Goal: Information Seeking & Learning: Learn about a topic

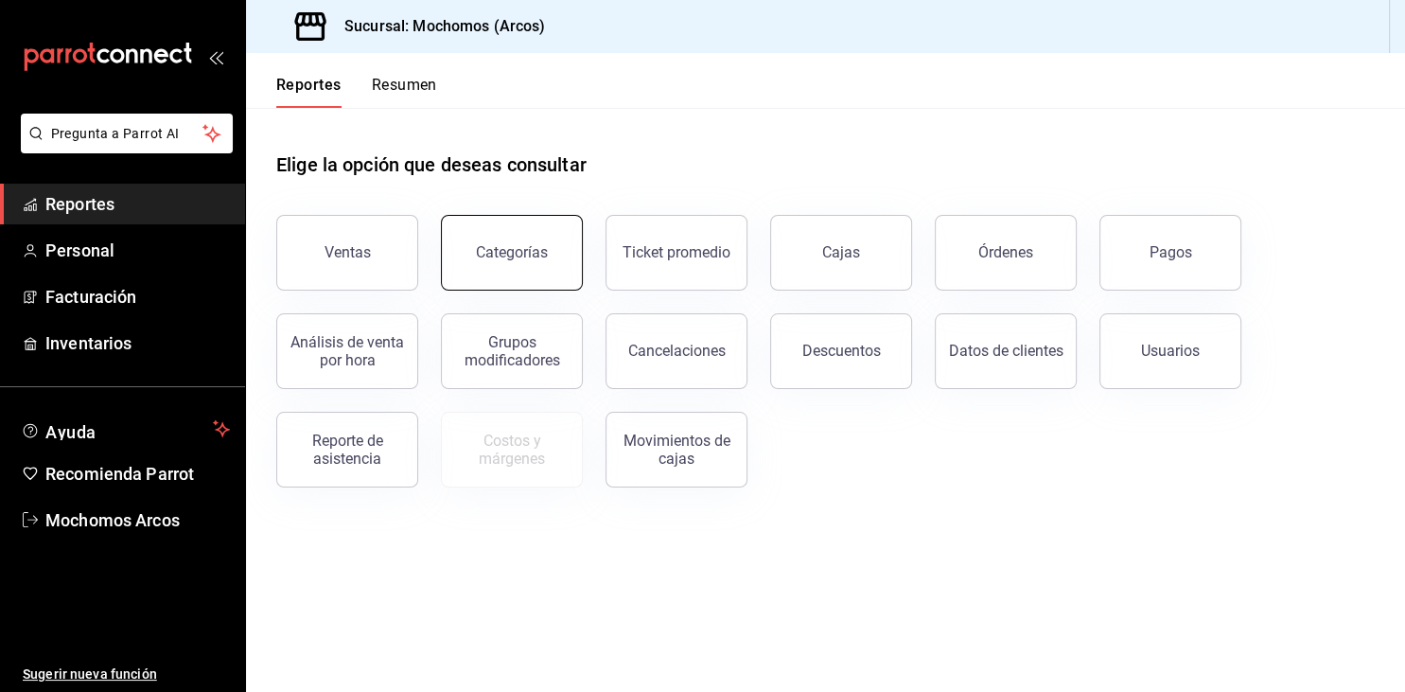
click at [480, 262] on button "Categorías" at bounding box center [512, 253] width 142 height 76
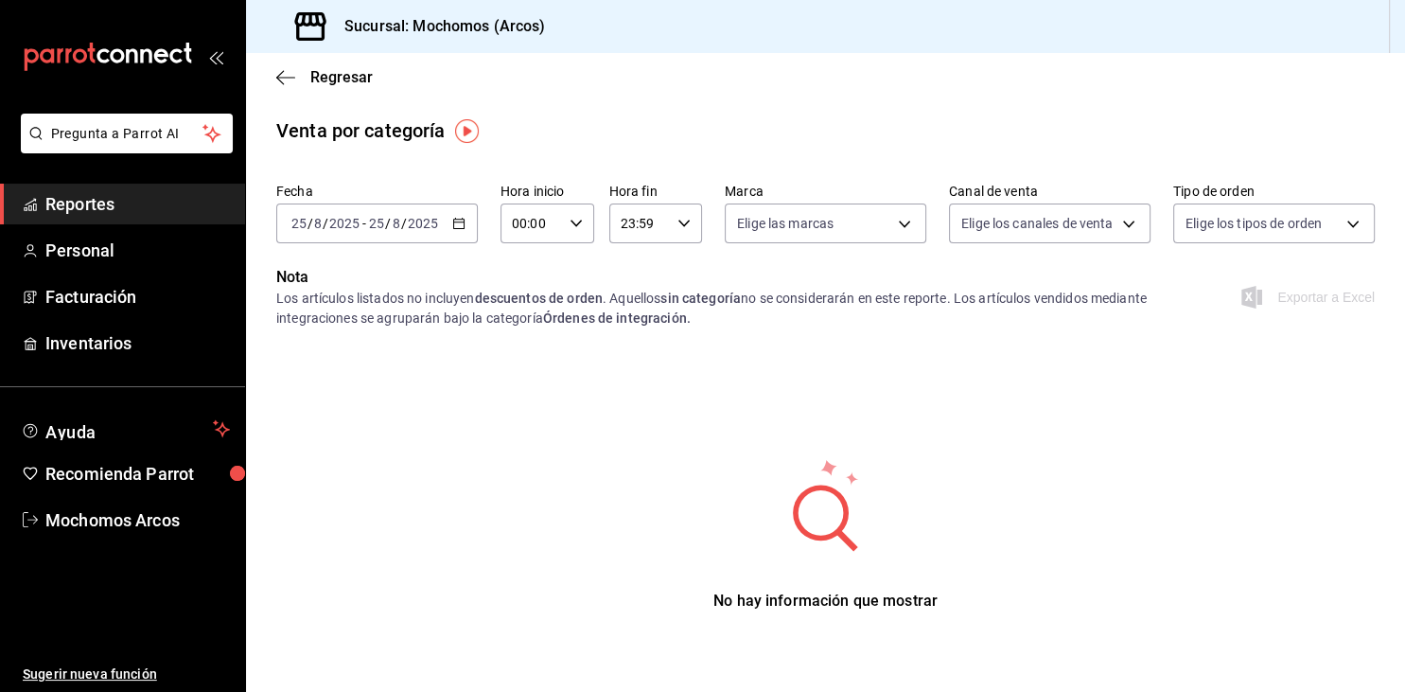
click at [98, 213] on span "Reportes" at bounding box center [137, 204] width 184 height 26
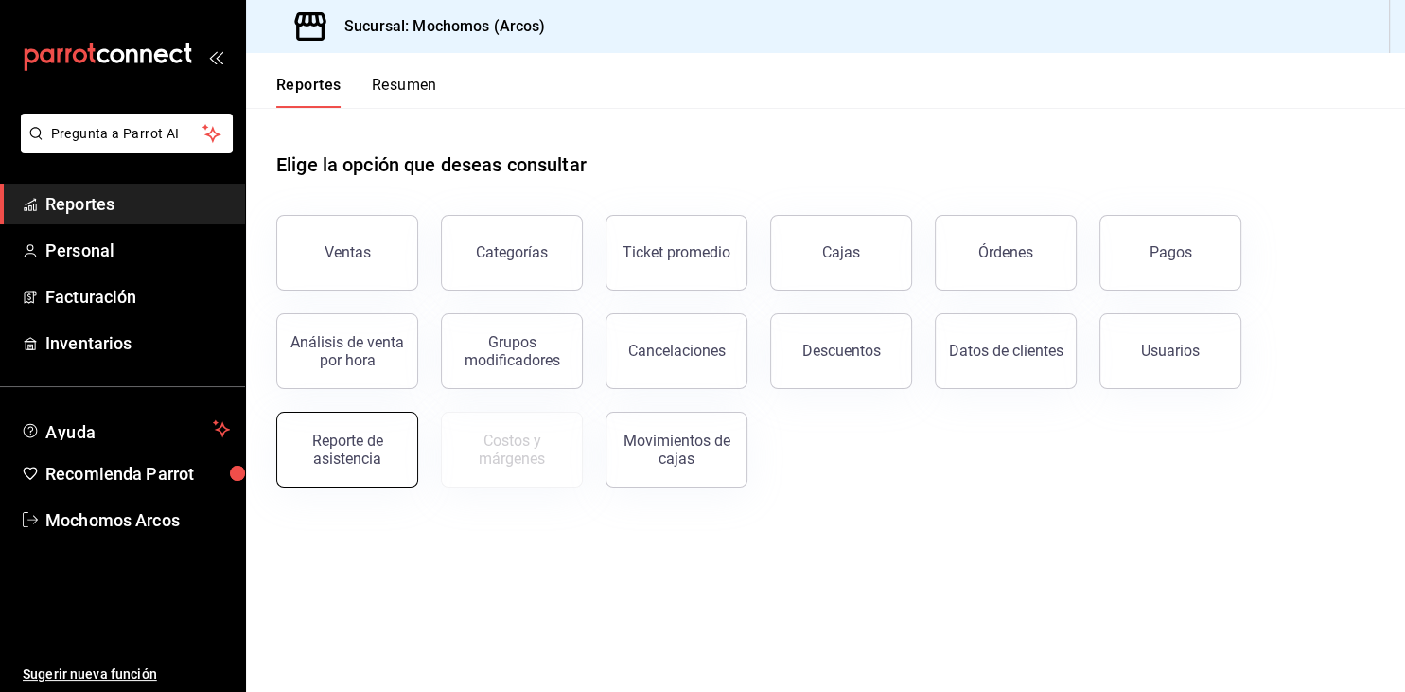
click at [351, 452] on div "Reporte de asistencia" at bounding box center [347, 449] width 117 height 36
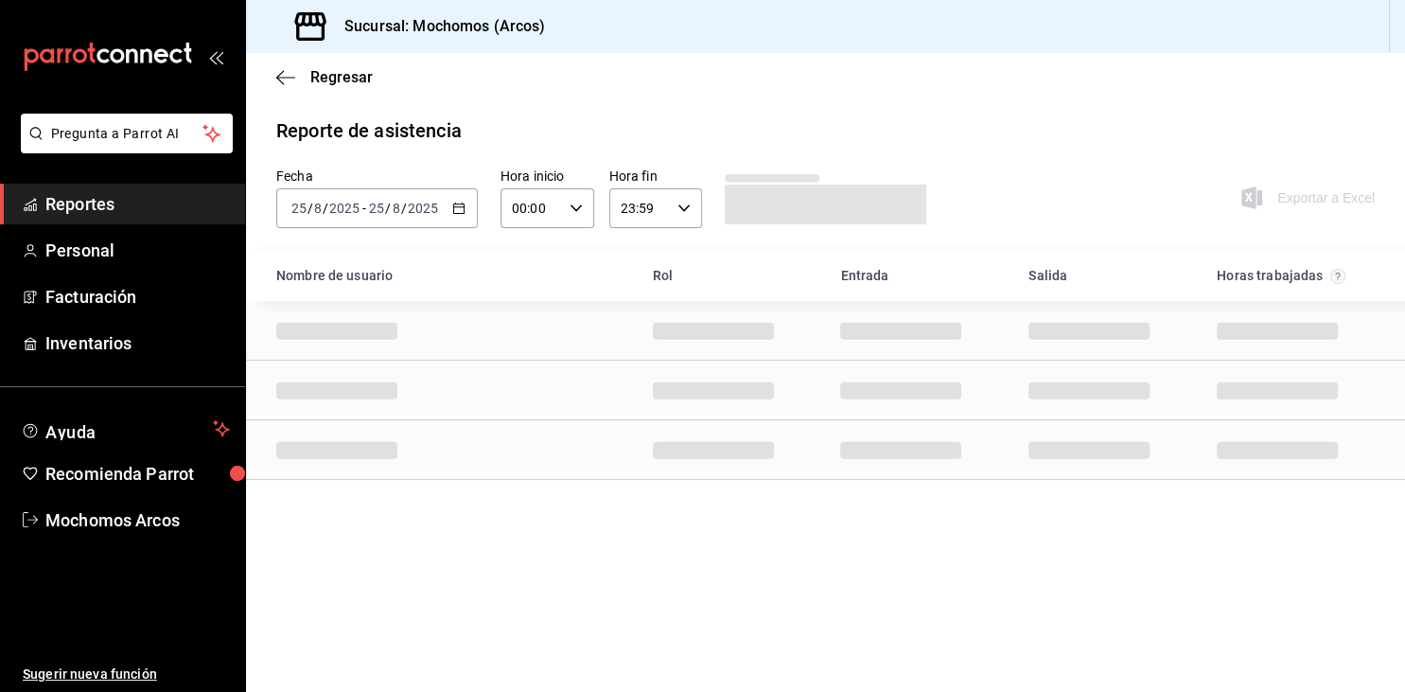
click at [59, 197] on span "Reportes" at bounding box center [137, 204] width 184 height 26
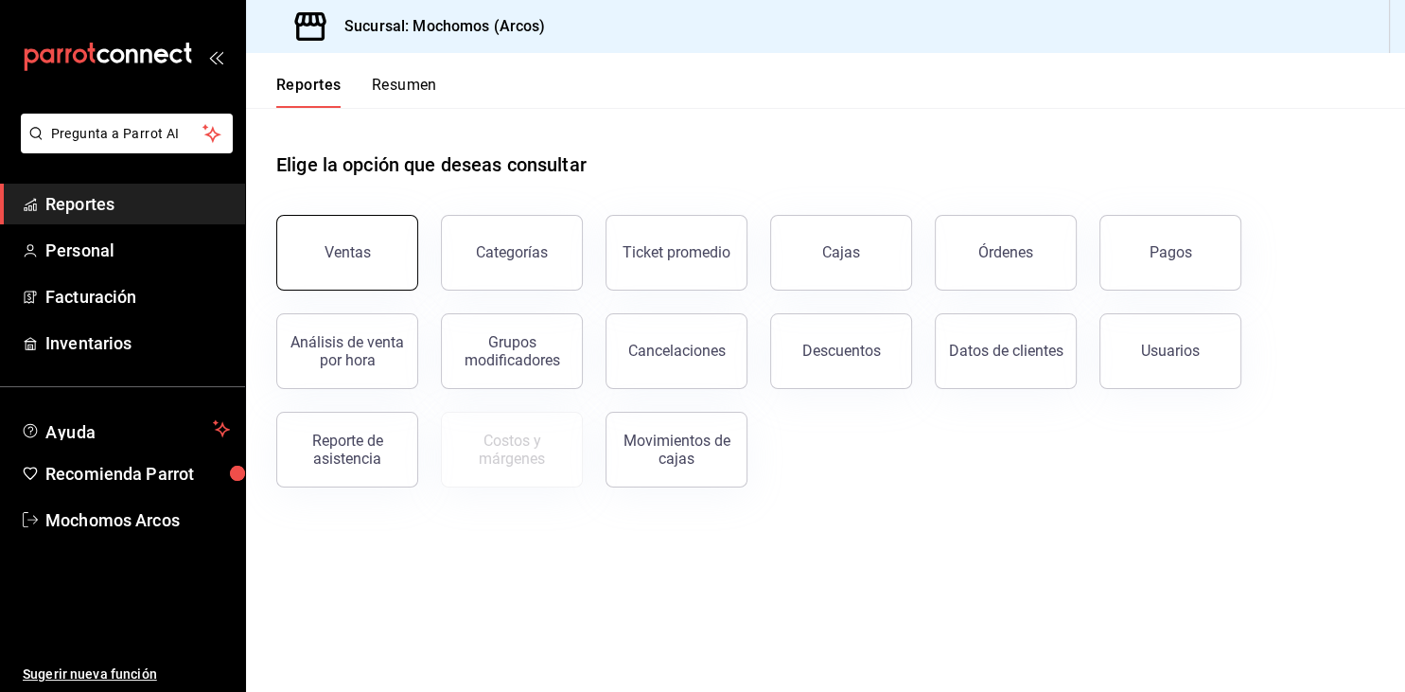
click at [399, 244] on button "Ventas" at bounding box center [347, 253] width 142 height 76
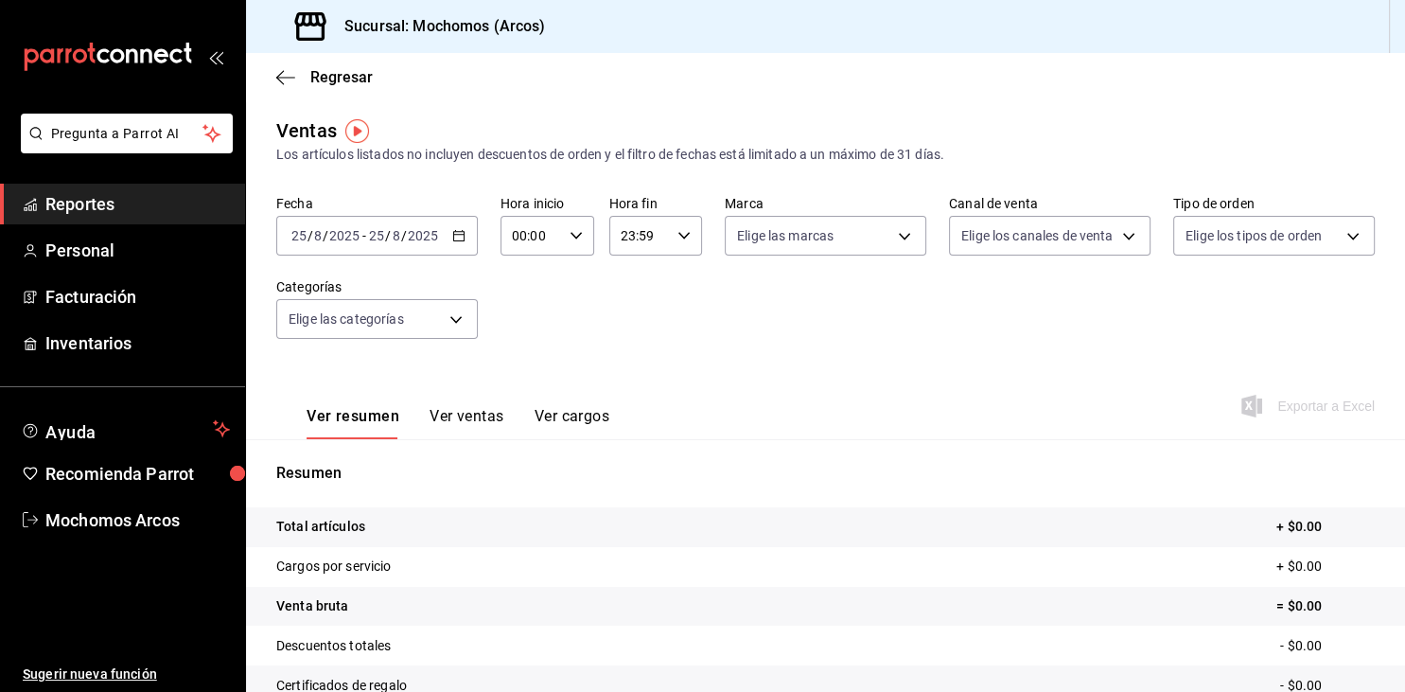
click at [446, 240] on div "[DATE] [DATE] - [DATE] [DATE]" at bounding box center [377, 236] width 202 height 40
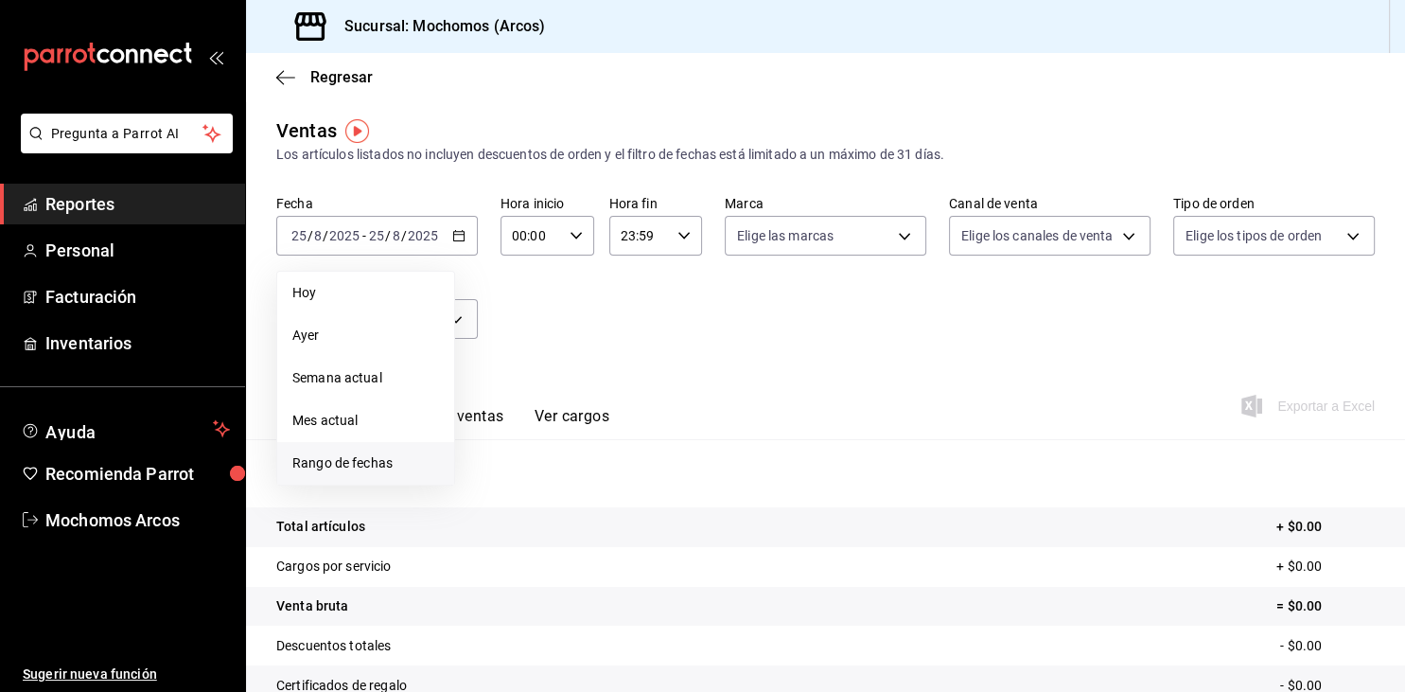
click at [324, 475] on li "Rango de fechas" at bounding box center [365, 463] width 177 height 43
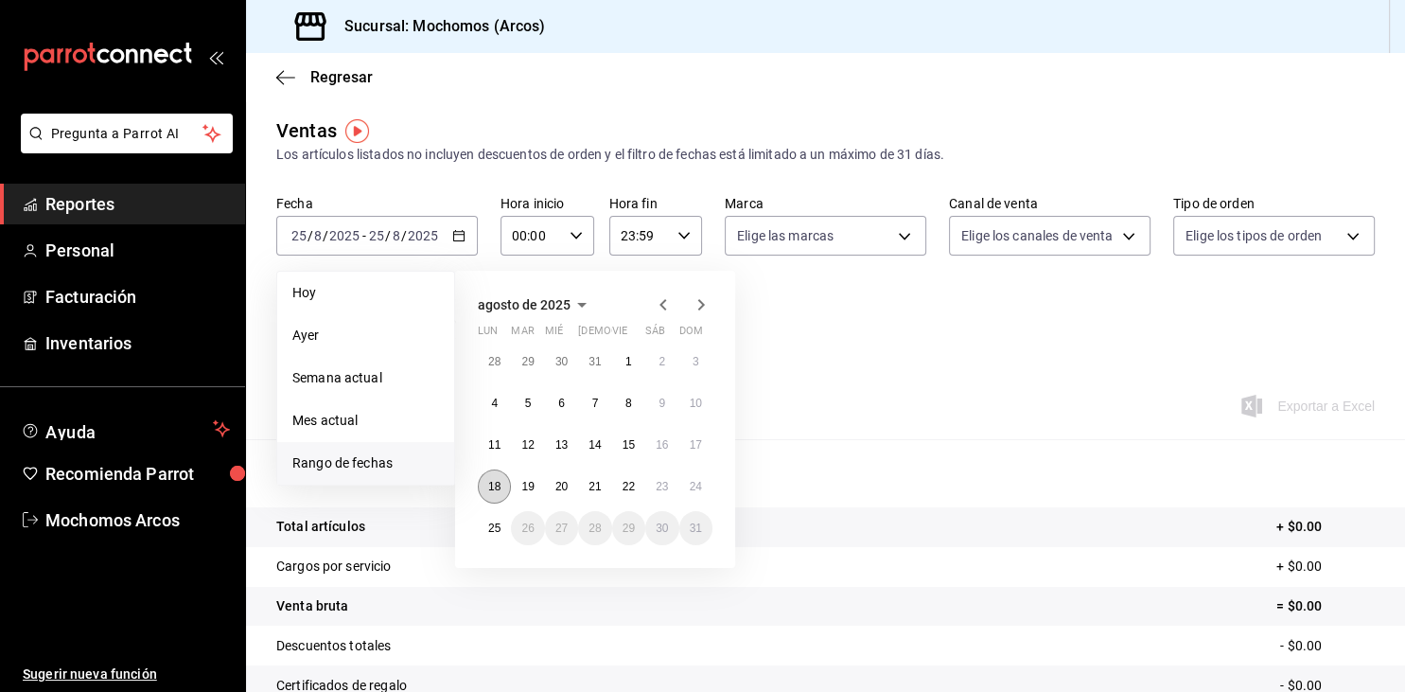
click at [493, 482] on abbr "18" at bounding box center [494, 486] width 12 height 13
click at [697, 483] on abbr "24" at bounding box center [696, 486] width 12 height 13
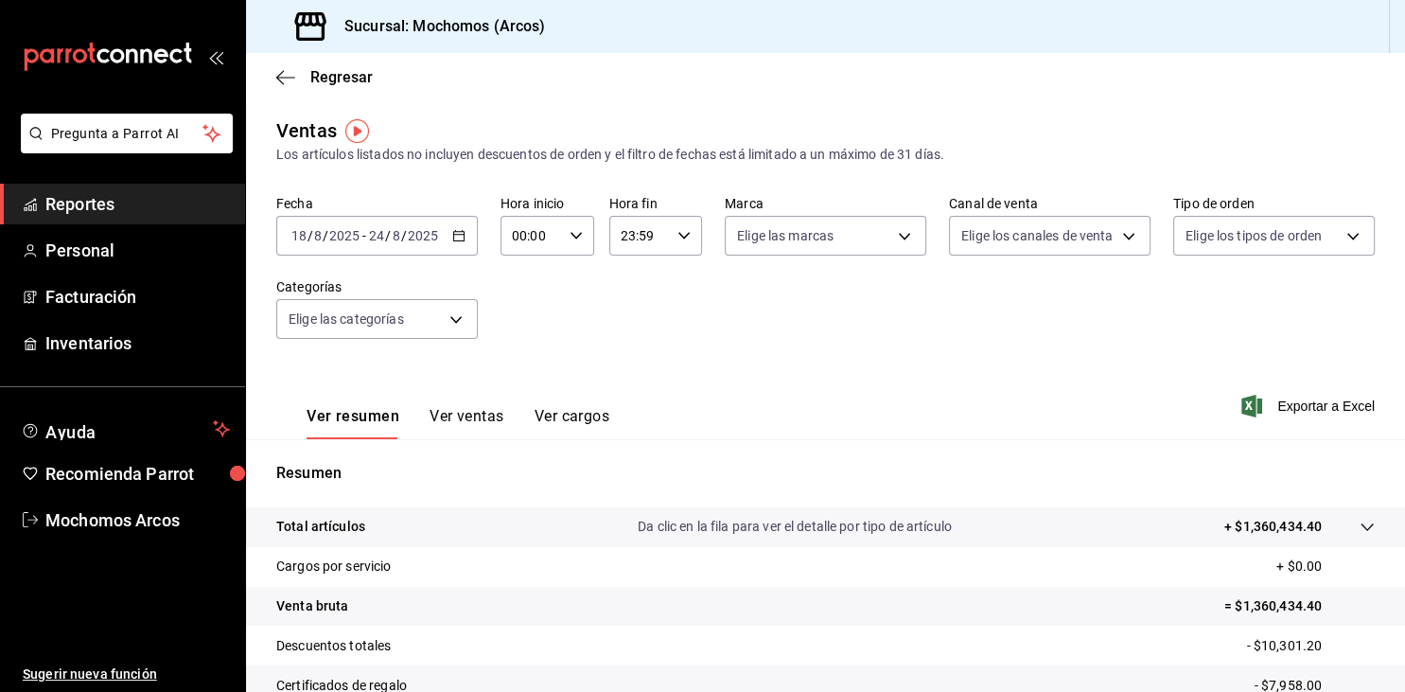
click at [547, 235] on input "00:00" at bounding box center [530, 236] width 61 height 38
click at [525, 318] on button "05" at bounding box center [523, 321] width 39 height 38
type input "05:00"
click at [775, 377] on div at bounding box center [702, 346] width 1405 height 692
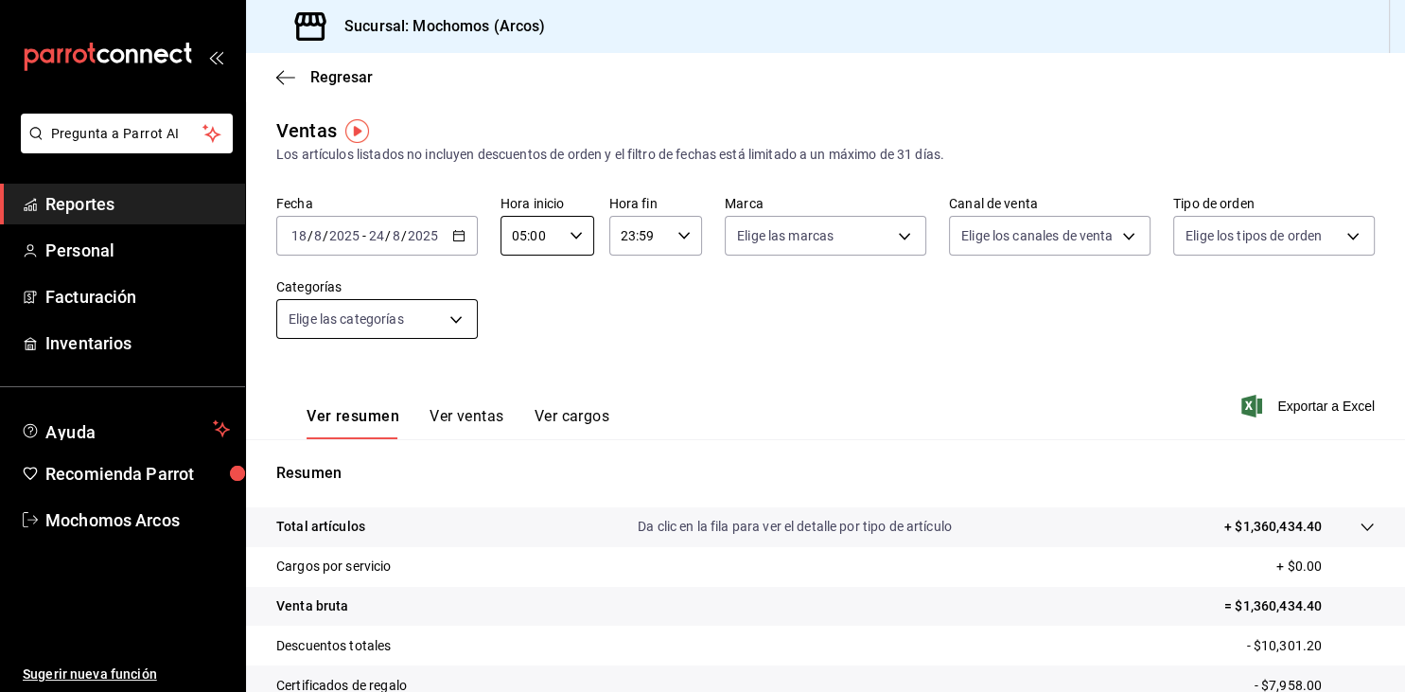
click at [445, 312] on body "Pregunta a Parrot AI Reportes Personal Facturación Inventarios Ayuda Recomienda…" at bounding box center [702, 346] width 1405 height 692
click at [458, 320] on body "Pregunta a Parrot AI Reportes Personal Facturación Inventarios Ayuda Recomienda…" at bounding box center [702, 346] width 1405 height 692
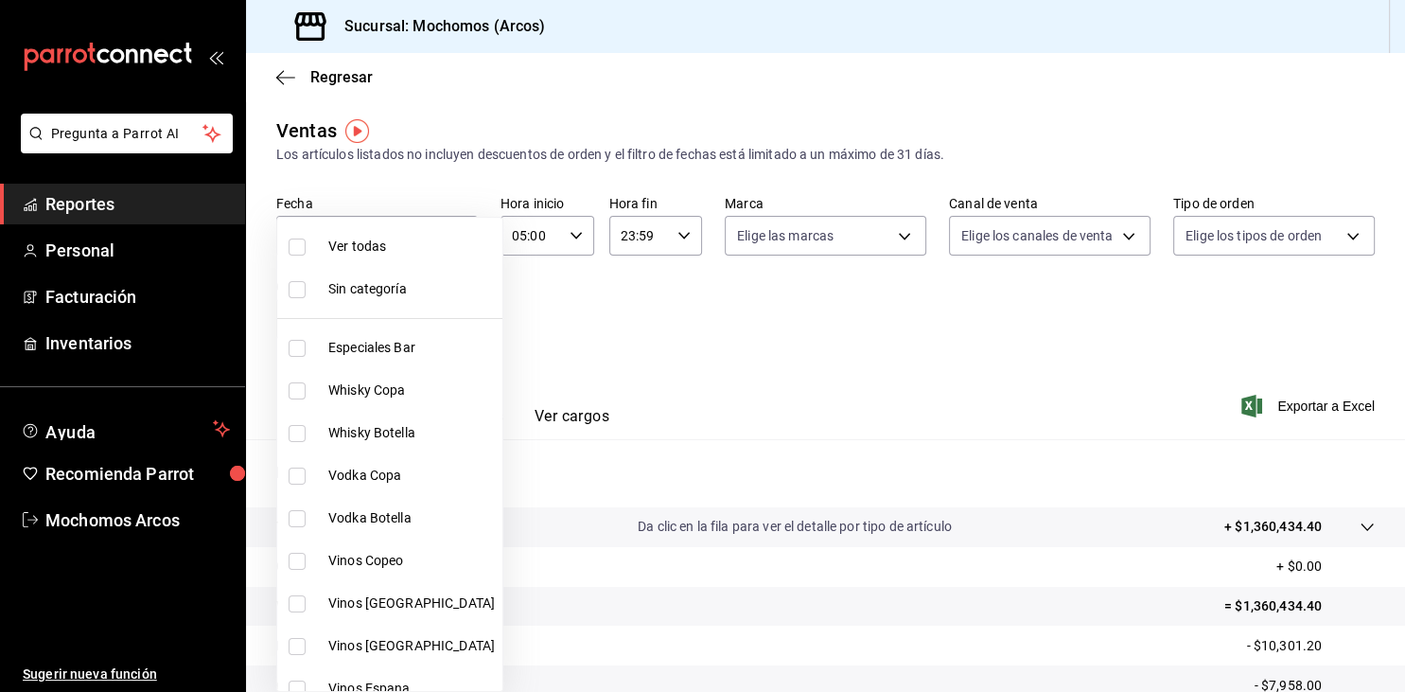
click at [364, 389] on span "Whisky Copa" at bounding box center [411, 390] width 167 height 20
type input "78dcea9d-0226-4a72-8dbe-4ec0b47d6941"
checkbox input "true"
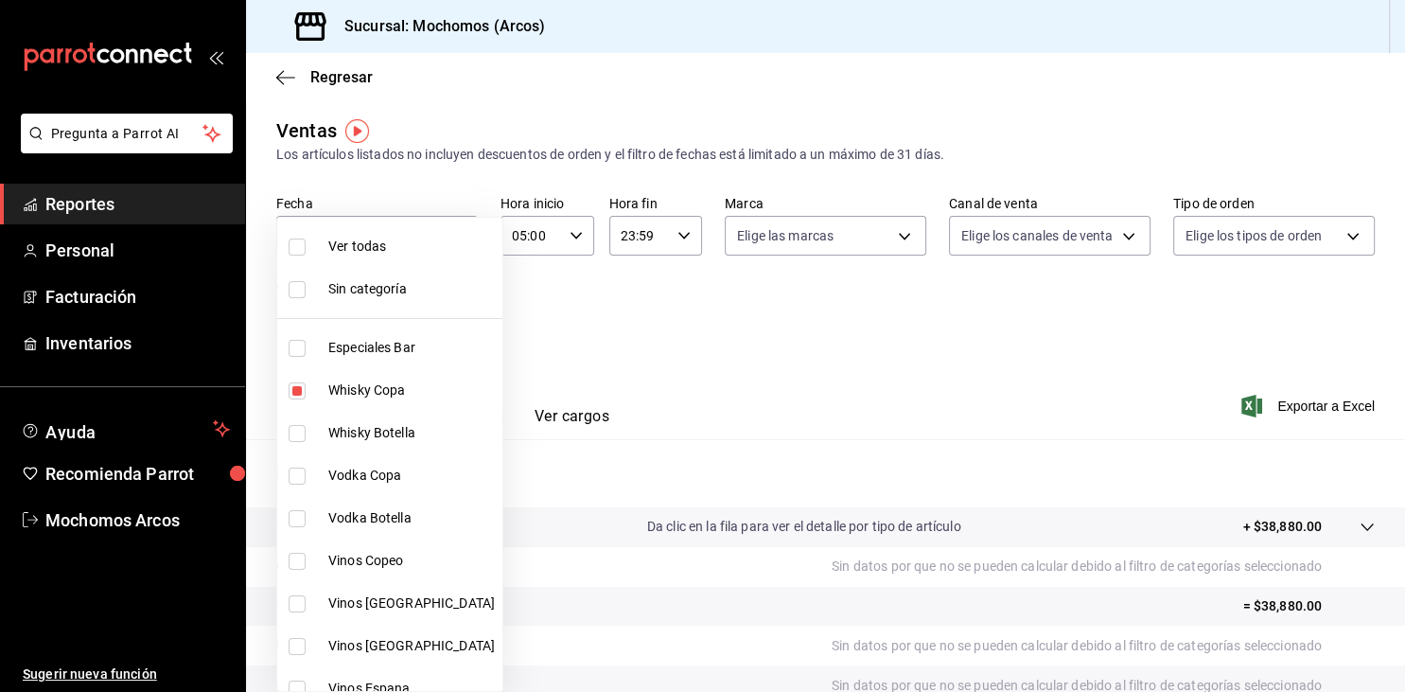
click at [689, 327] on div at bounding box center [702, 346] width 1405 height 692
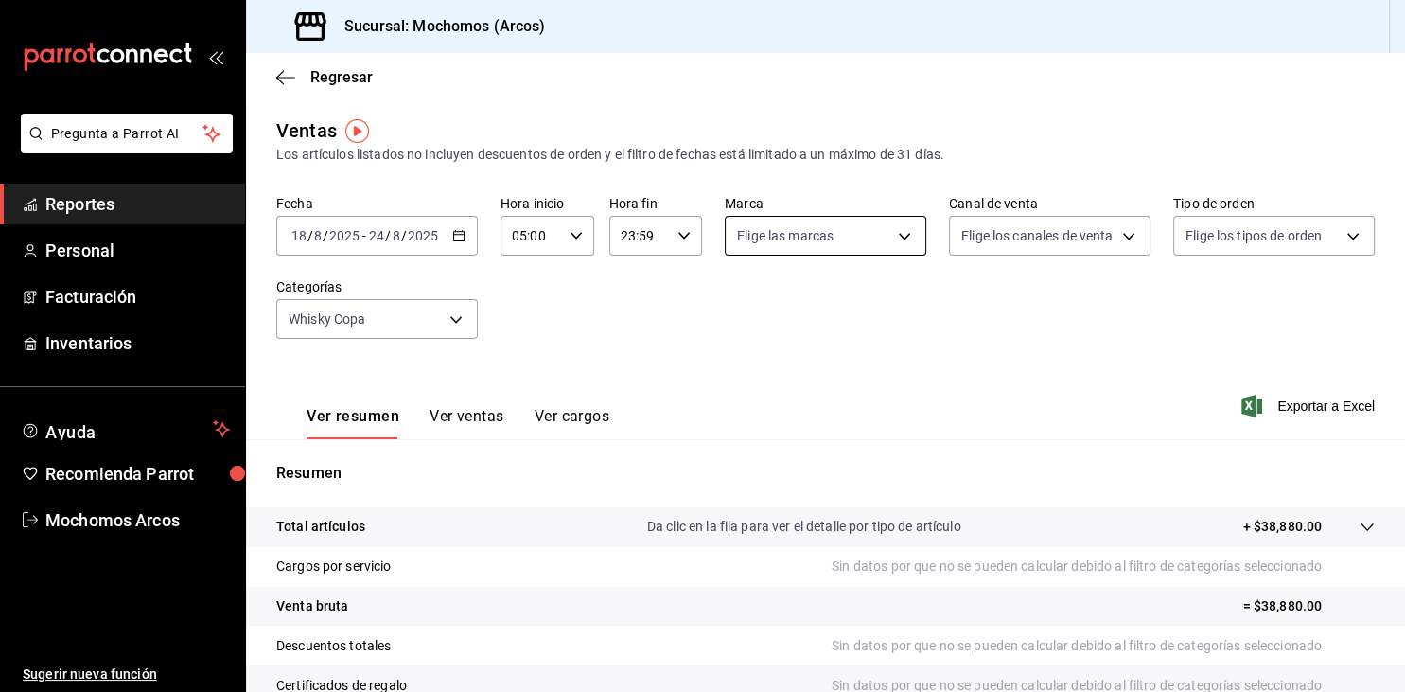
click at [914, 244] on body "Pregunta a Parrot AI Reportes Personal Facturación Inventarios Ayuda Recomienda…" at bounding box center [702, 346] width 1405 height 692
click at [914, 244] on div at bounding box center [702, 346] width 1405 height 692
click at [1148, 234] on body "Pregunta a Parrot AI Reportes Personal Facturación Inventarios Ayuda Recomienda…" at bounding box center [702, 346] width 1405 height 692
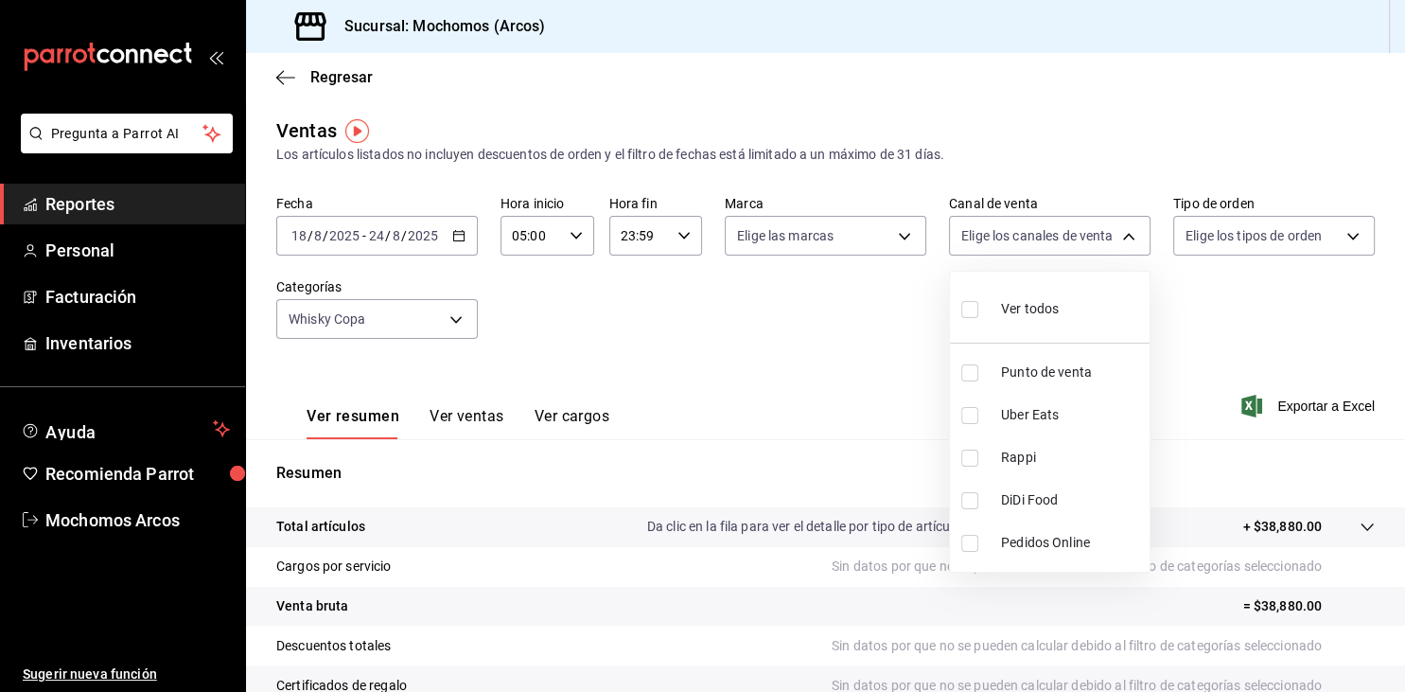
click at [1140, 234] on body "Pregunta a Parrot AI Reportes Personal Facturación Inventarios Ayuda Recomienda…" at bounding box center [702, 346] width 1405 height 692
click at [1140, 234] on div at bounding box center [702, 346] width 1405 height 692
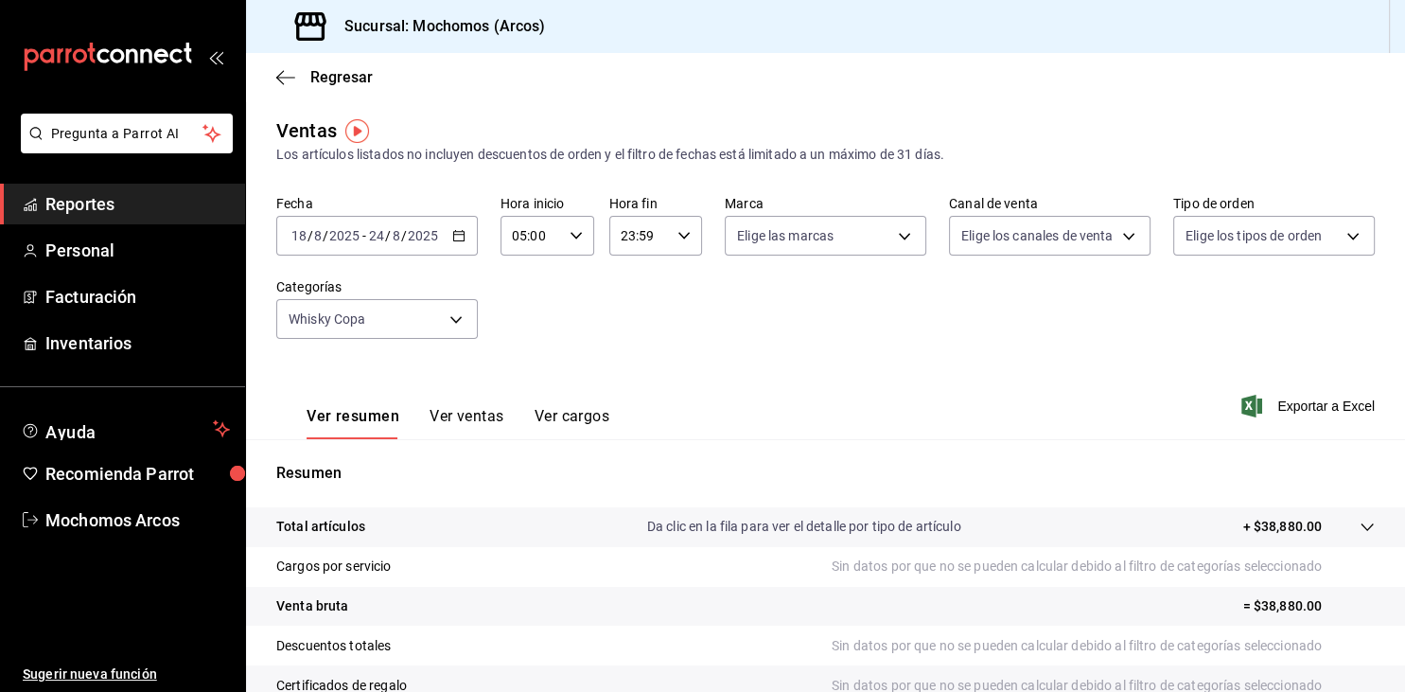
click at [1140, 234] on body "Pregunta a Parrot AI Reportes Personal Facturación Inventarios Ayuda Recomienda…" at bounding box center [702, 346] width 1405 height 692
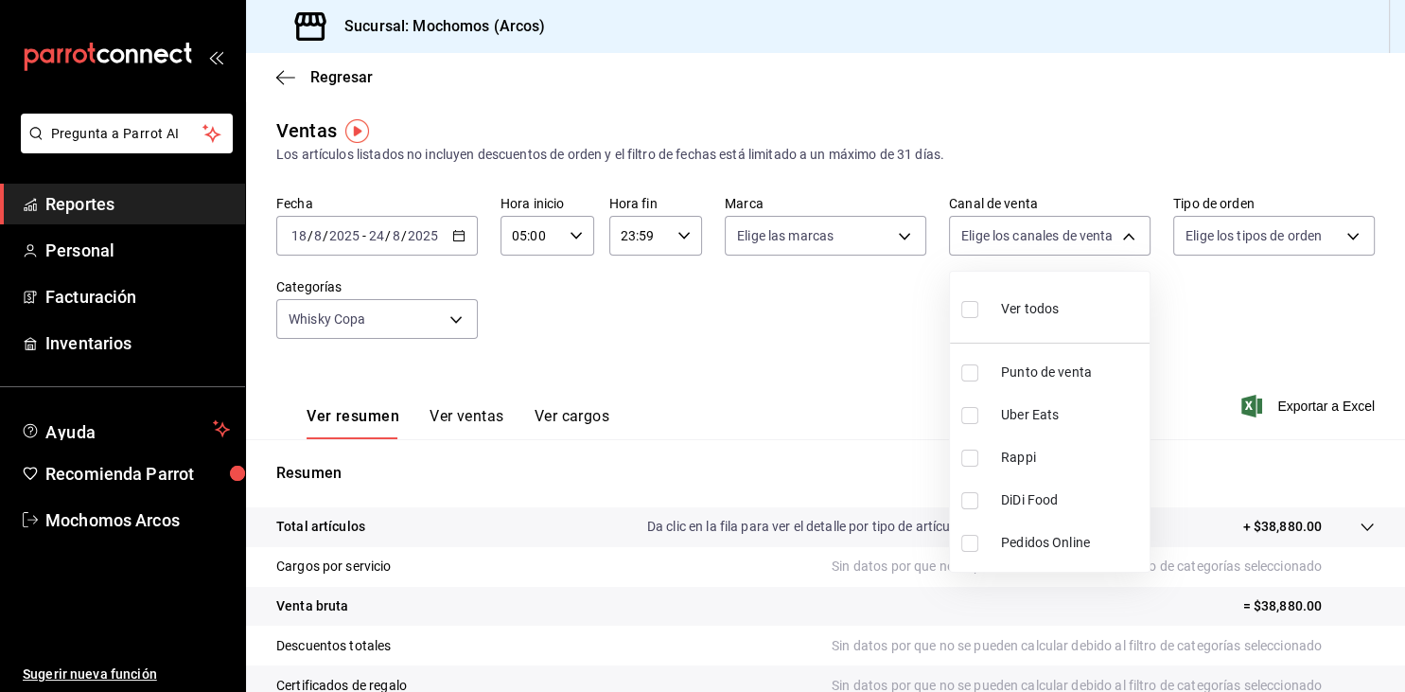
click at [1140, 234] on div at bounding box center [702, 346] width 1405 height 692
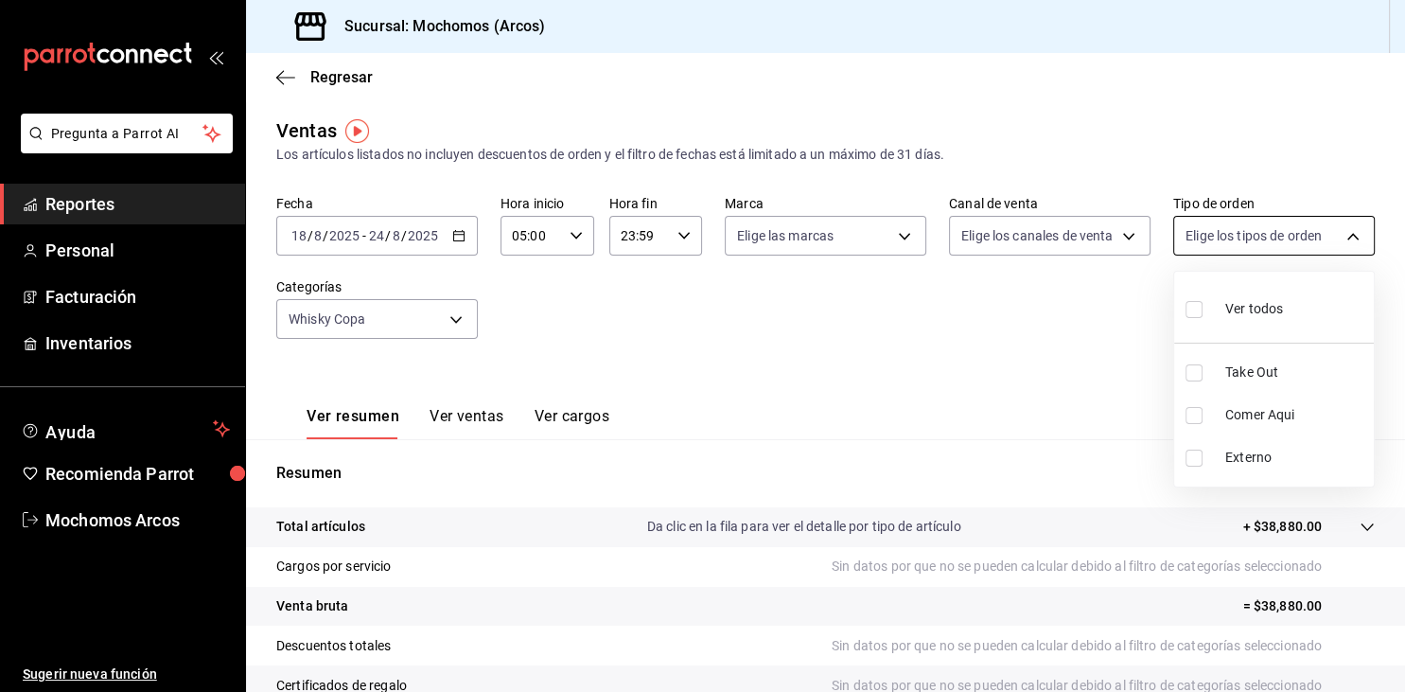
click at [1361, 227] on body "Pregunta a Parrot AI Reportes Personal Facturación Inventarios Ayuda Recomienda…" at bounding box center [702, 346] width 1405 height 692
click at [1361, 227] on div at bounding box center [702, 346] width 1405 height 692
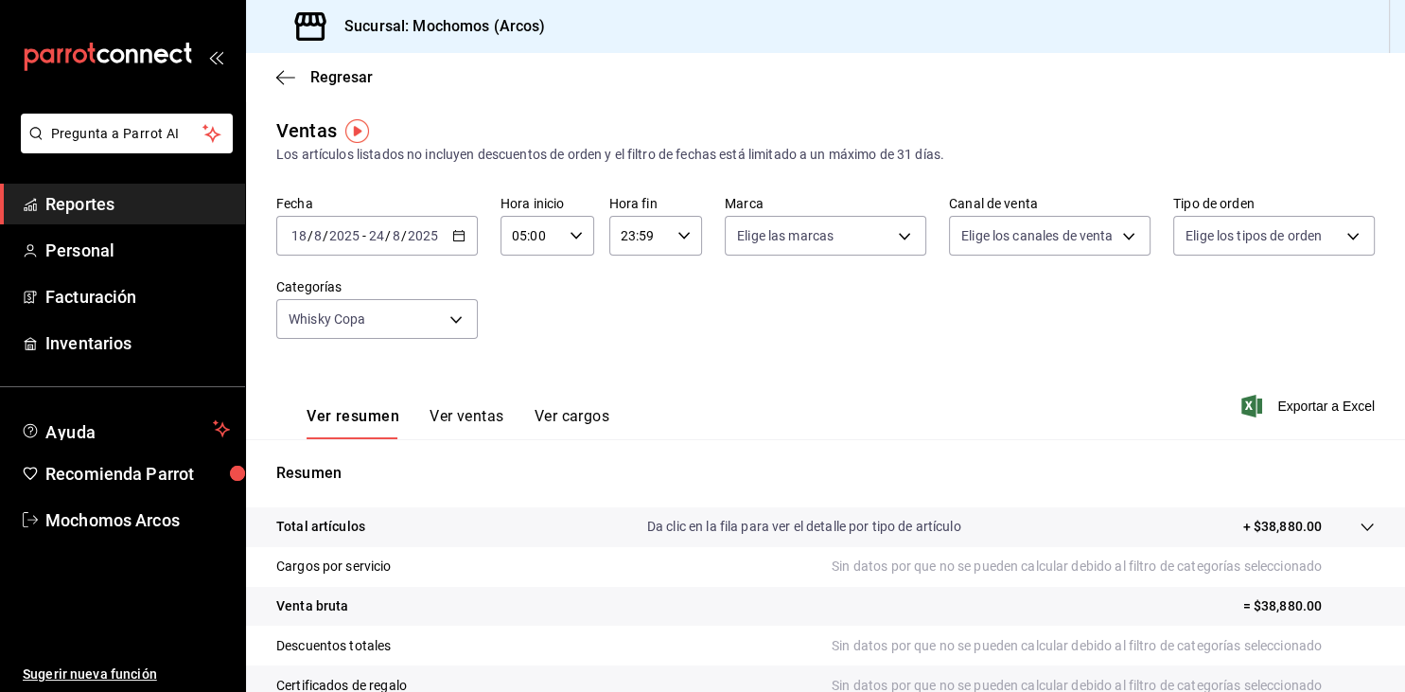
click at [963, 380] on div "Ver resumen Ver ventas Ver cargos Exportar a Excel" at bounding box center [825, 400] width 1159 height 78
click at [1331, 412] on span "Exportar a Excel" at bounding box center [1310, 405] width 130 height 23
click at [1331, 412] on div "Exportar a Excel" at bounding box center [1310, 405] width 130 height 23
click at [464, 321] on body "Pregunta a Parrot AI Reportes Personal Facturación Inventarios Ayuda Recomienda…" at bounding box center [702, 346] width 1405 height 692
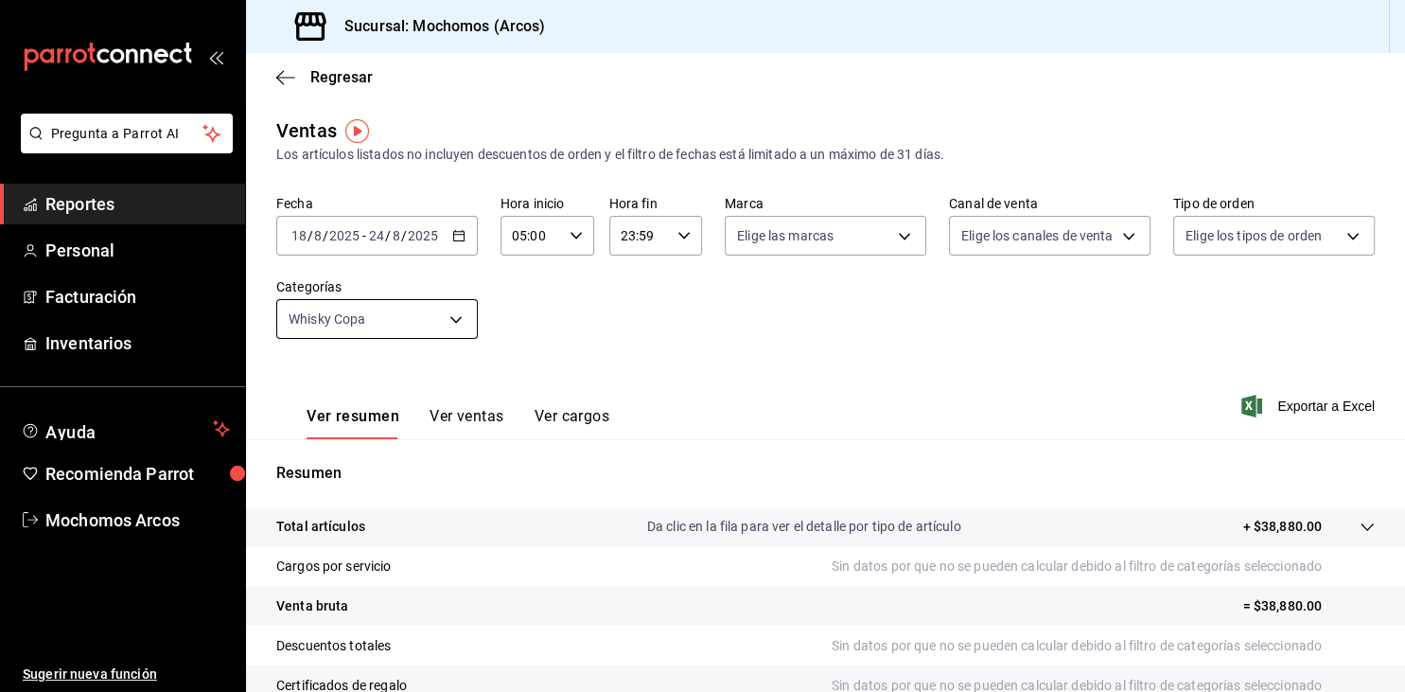
click at [454, 325] on body "Pregunta a Parrot AI Reportes Personal Facturación Inventarios Ayuda Recomienda…" at bounding box center [702, 346] width 1405 height 692
click at [465, 413] on button "Ver ventas" at bounding box center [467, 423] width 75 height 32
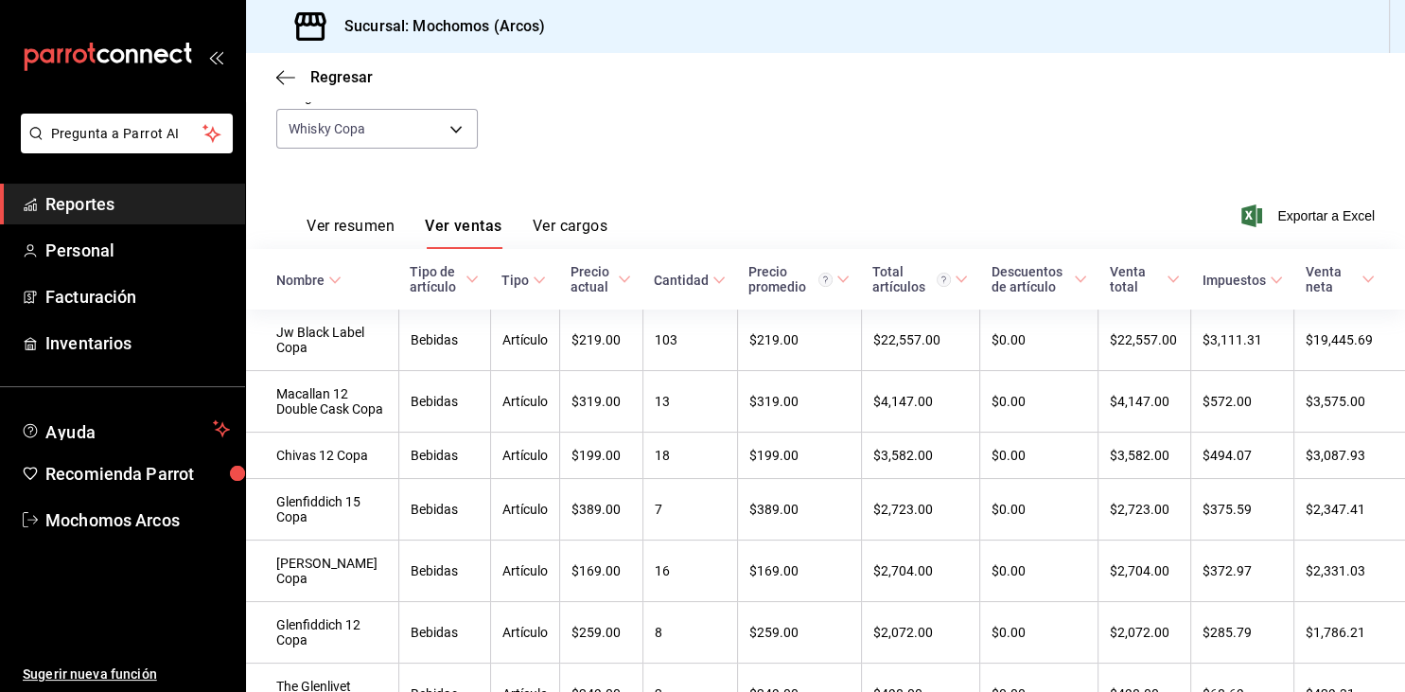
scroll to position [286, 0]
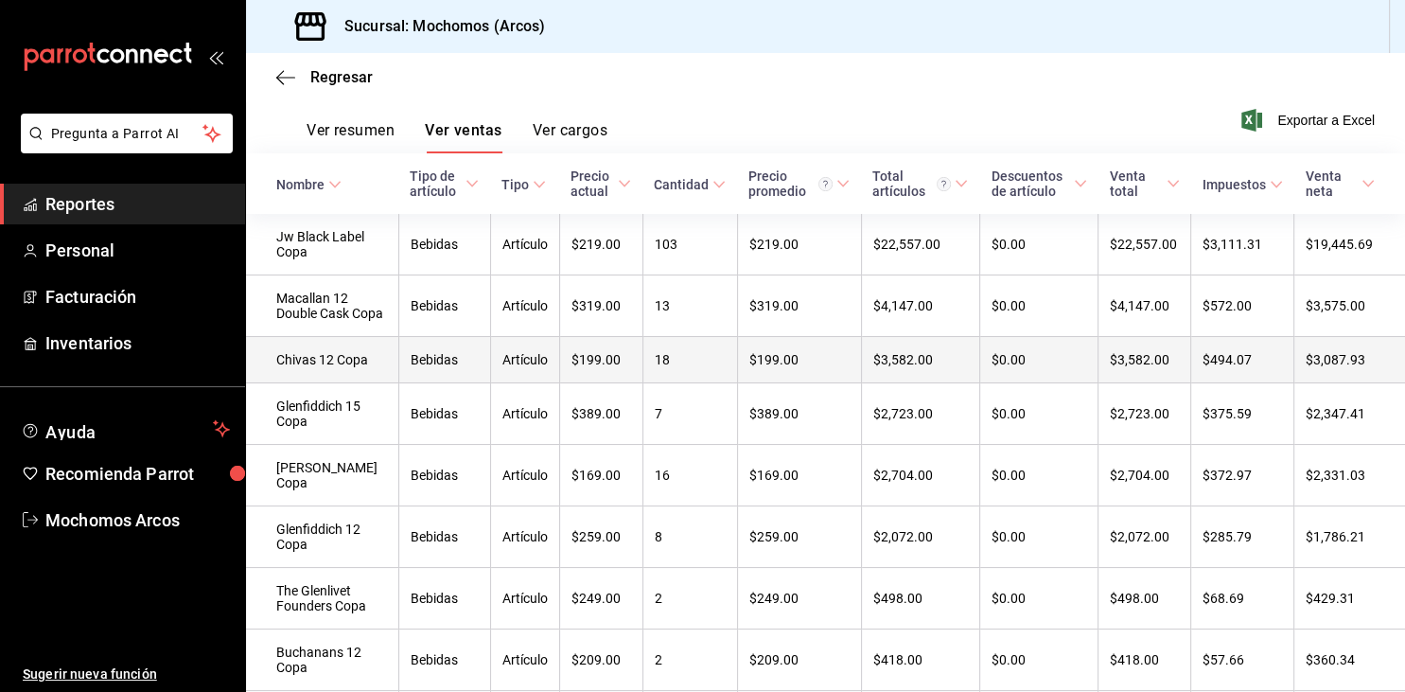
click at [347, 378] on td "Chivas 12 Copa" at bounding box center [322, 360] width 152 height 46
click at [347, 378] on html "Pregunta a Parrot AI Reportes Personal Facturación Inventarios Ayuda Recomienda…" at bounding box center [702, 346] width 1405 height 692
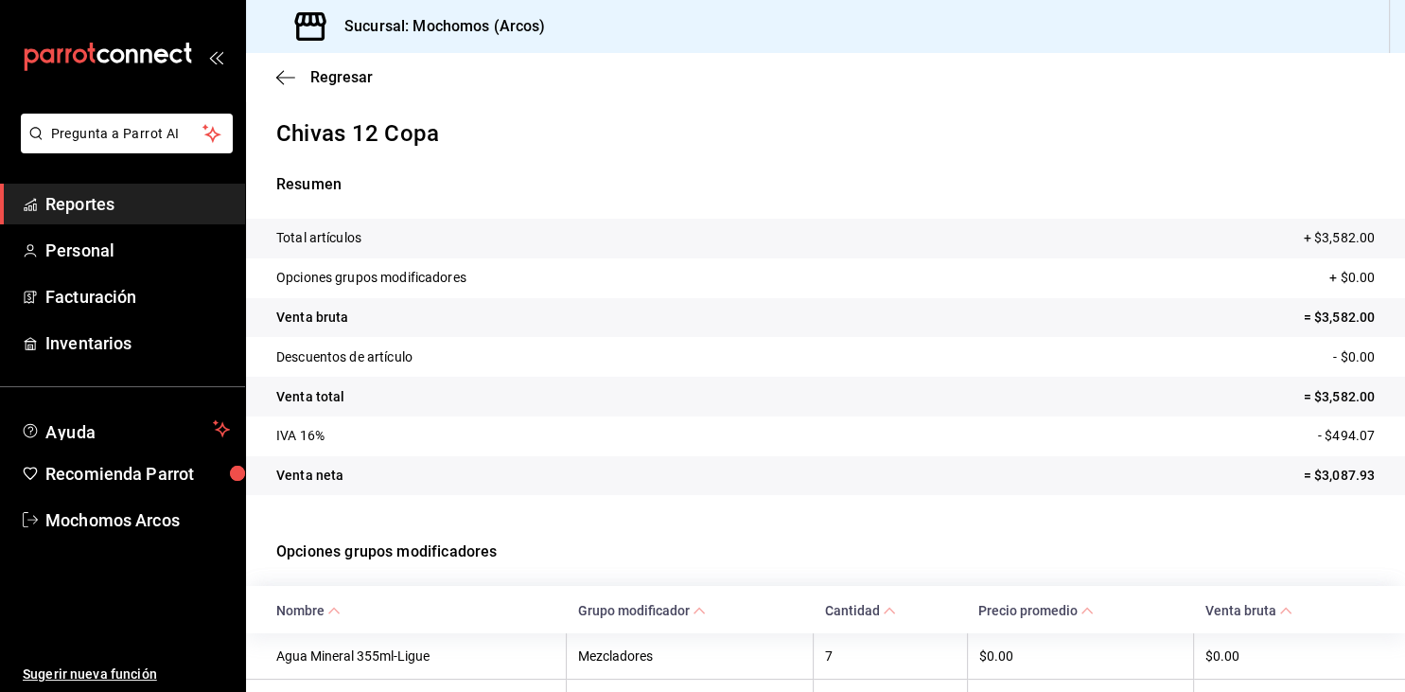
click at [710, 161] on div "Resumen Total artículos + $3,582.00 Opciones grupos modificadores + $0.00 Venta…" at bounding box center [825, 333] width 1159 height 367
click at [285, 85] on div "Regresar" at bounding box center [825, 77] width 1159 height 48
click at [286, 81] on icon "button" at bounding box center [285, 77] width 19 height 17
click at [300, 66] on div "Regresar" at bounding box center [825, 77] width 1159 height 48
click at [289, 70] on icon "button" at bounding box center [285, 77] width 19 height 17
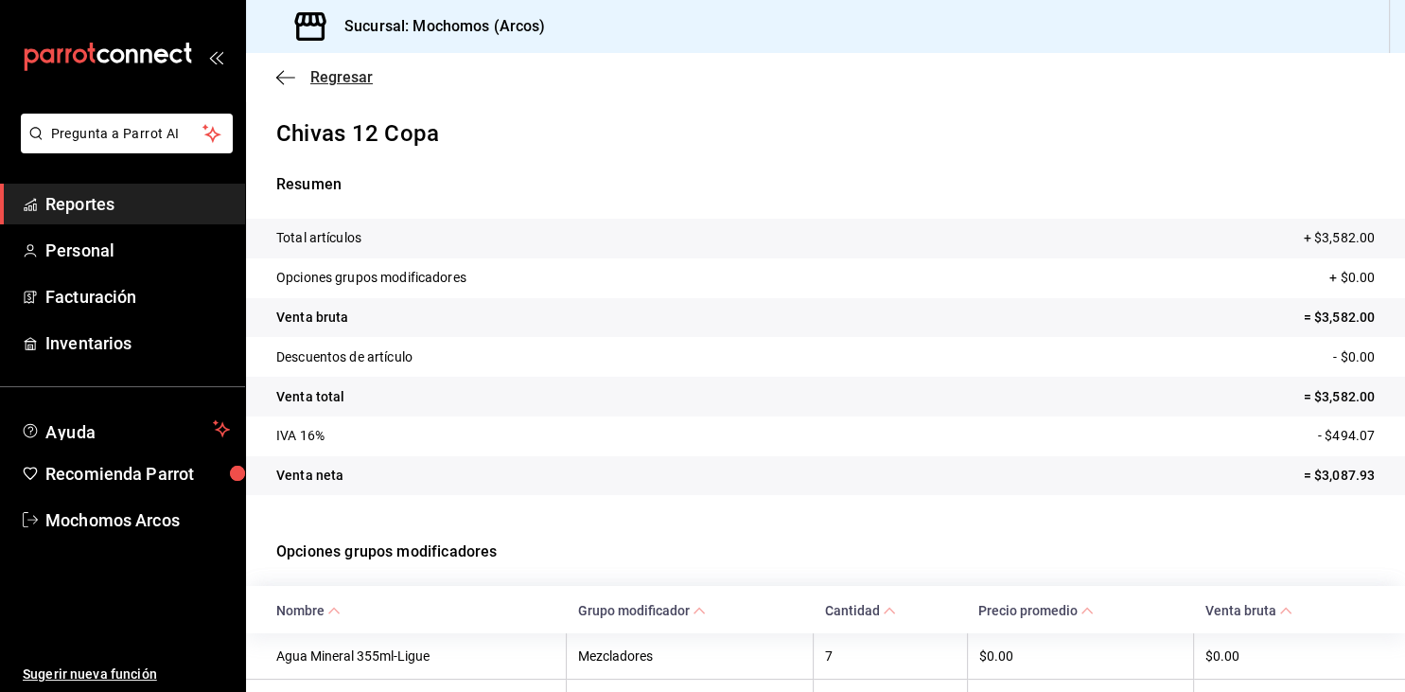
click at [317, 78] on span "Regresar" at bounding box center [341, 77] width 62 height 18
click at [106, 201] on span "Reportes" at bounding box center [137, 204] width 184 height 26
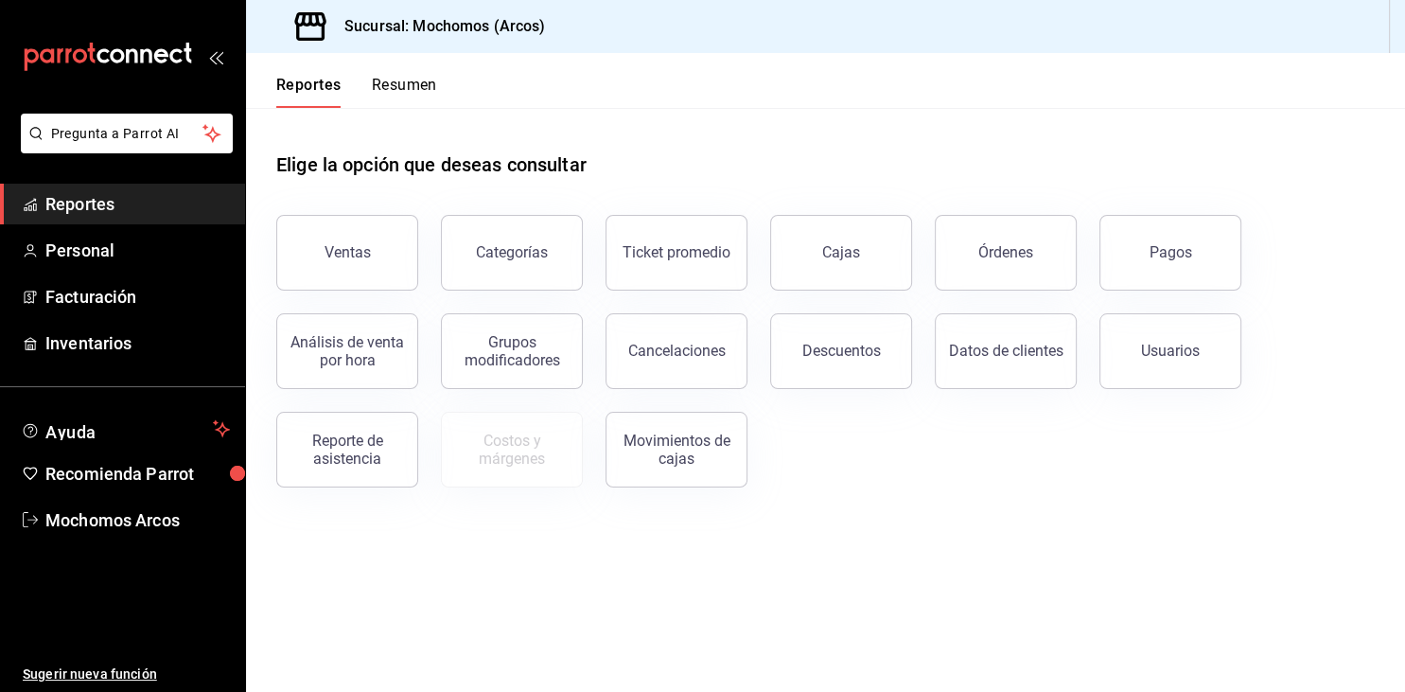
click at [488, 289] on div "Categorías" at bounding box center [500, 241] width 165 height 98
click at [506, 274] on button "Categorías" at bounding box center [512, 253] width 142 height 76
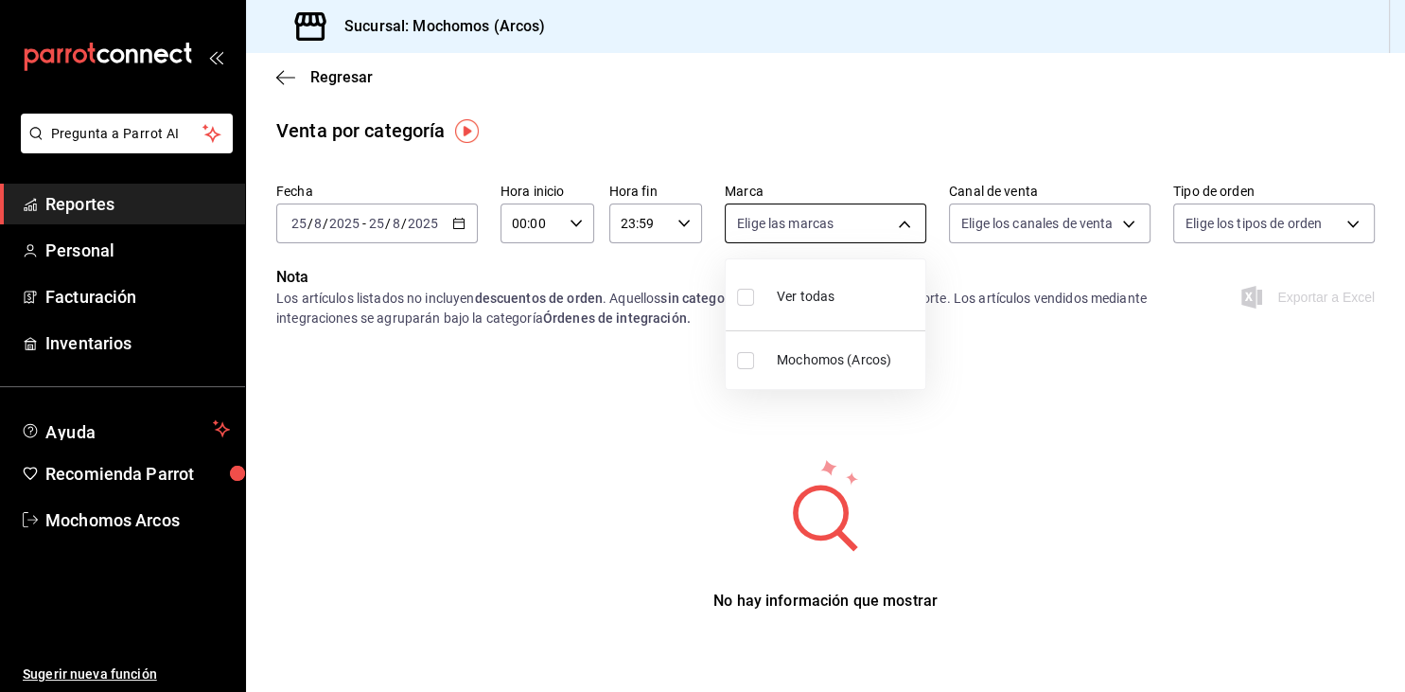
click at [893, 229] on body "Pregunta a Parrot AI Reportes Personal Facturación Inventarios Ayuda Recomienda…" at bounding box center [702, 346] width 1405 height 692
click at [893, 229] on div at bounding box center [702, 346] width 1405 height 692
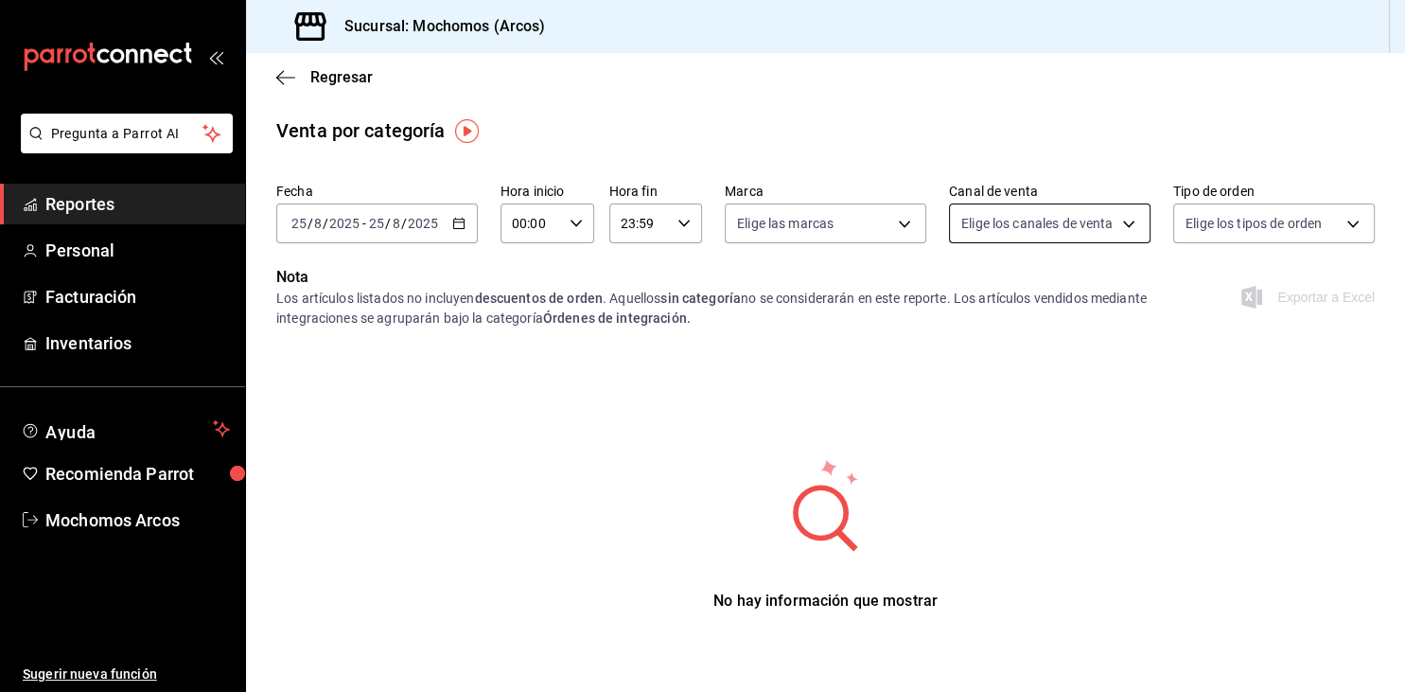
click at [1066, 232] on body "Pregunta a Parrot AI Reportes Personal Facturación Inventarios Ayuda Recomienda…" at bounding box center [702, 346] width 1405 height 692
click at [1066, 232] on div at bounding box center [702, 346] width 1405 height 692
click at [1280, 222] on body "Pregunta a Parrot AI Reportes Personal Facturación Inventarios Ayuda Recomienda…" at bounding box center [702, 346] width 1405 height 692
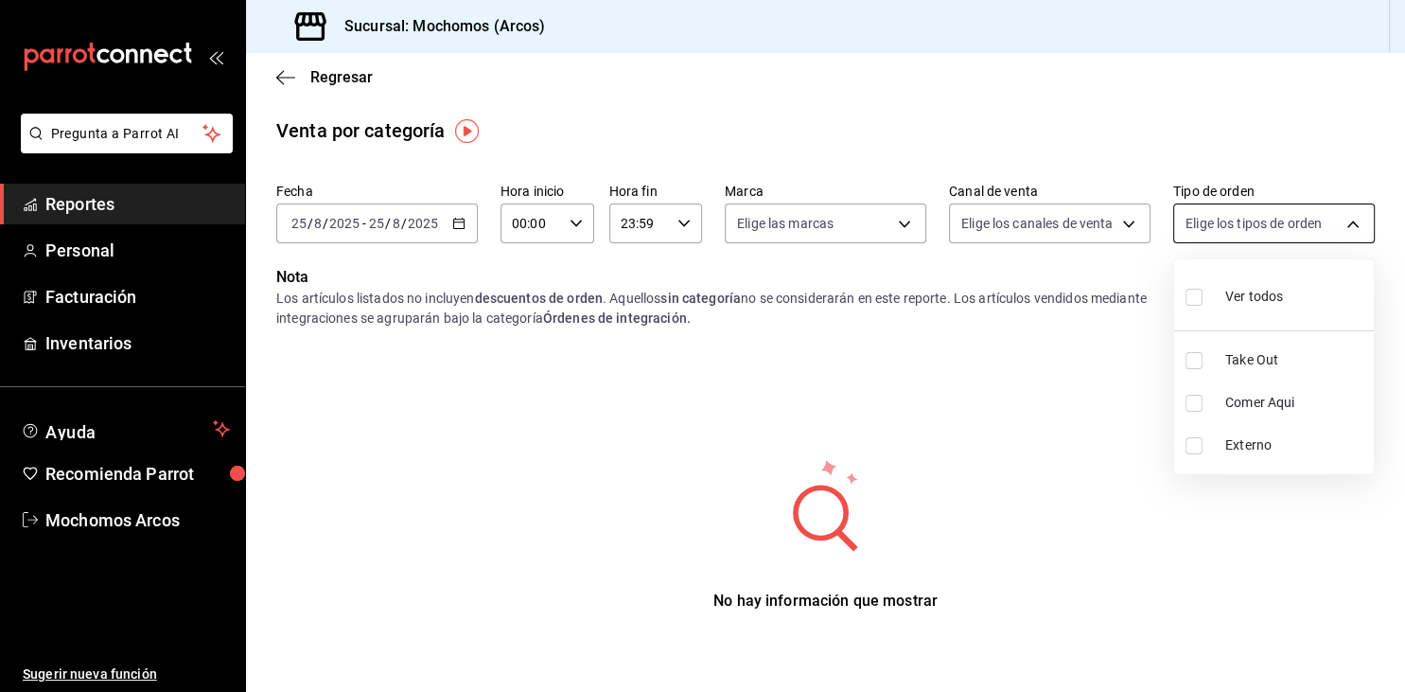
click at [1273, 222] on div at bounding box center [702, 346] width 1405 height 692
click at [448, 237] on div "[DATE] [DATE] - [DATE] [DATE]" at bounding box center [377, 223] width 202 height 40
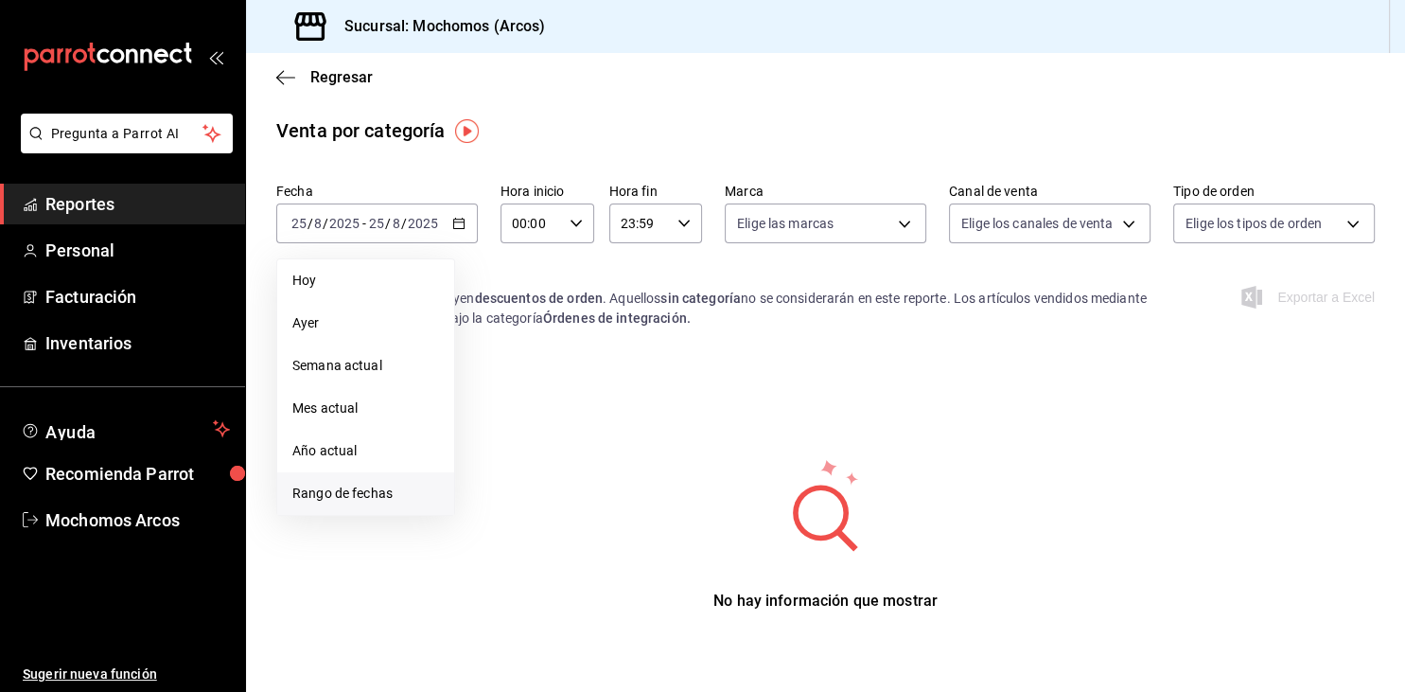
click at [314, 498] on span "Rango de fechas" at bounding box center [365, 493] width 147 height 20
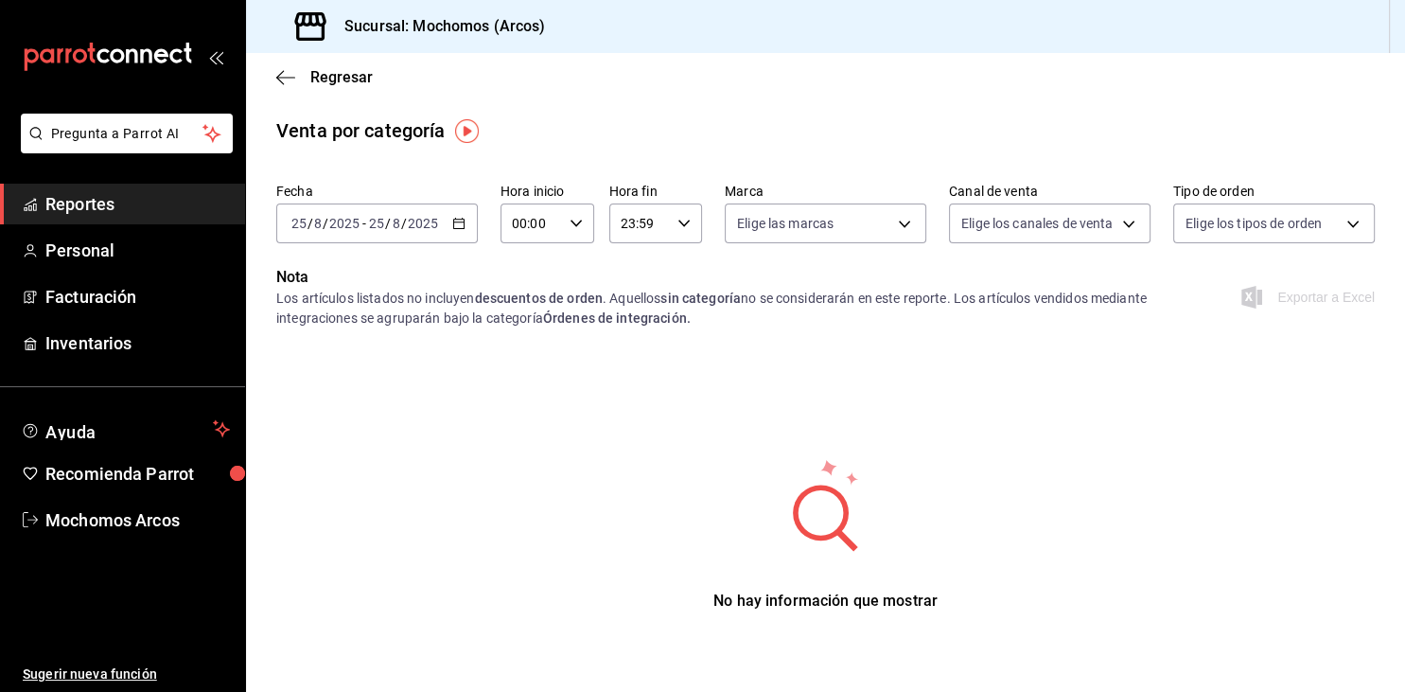
click at [548, 225] on input "00:00" at bounding box center [530, 223] width 61 height 38
click at [527, 316] on span "05" at bounding box center [524, 308] width 16 height 15
click at [388, 216] on div at bounding box center [702, 346] width 1405 height 692
click at [388, 216] on span "/" at bounding box center [388, 223] width 6 height 15
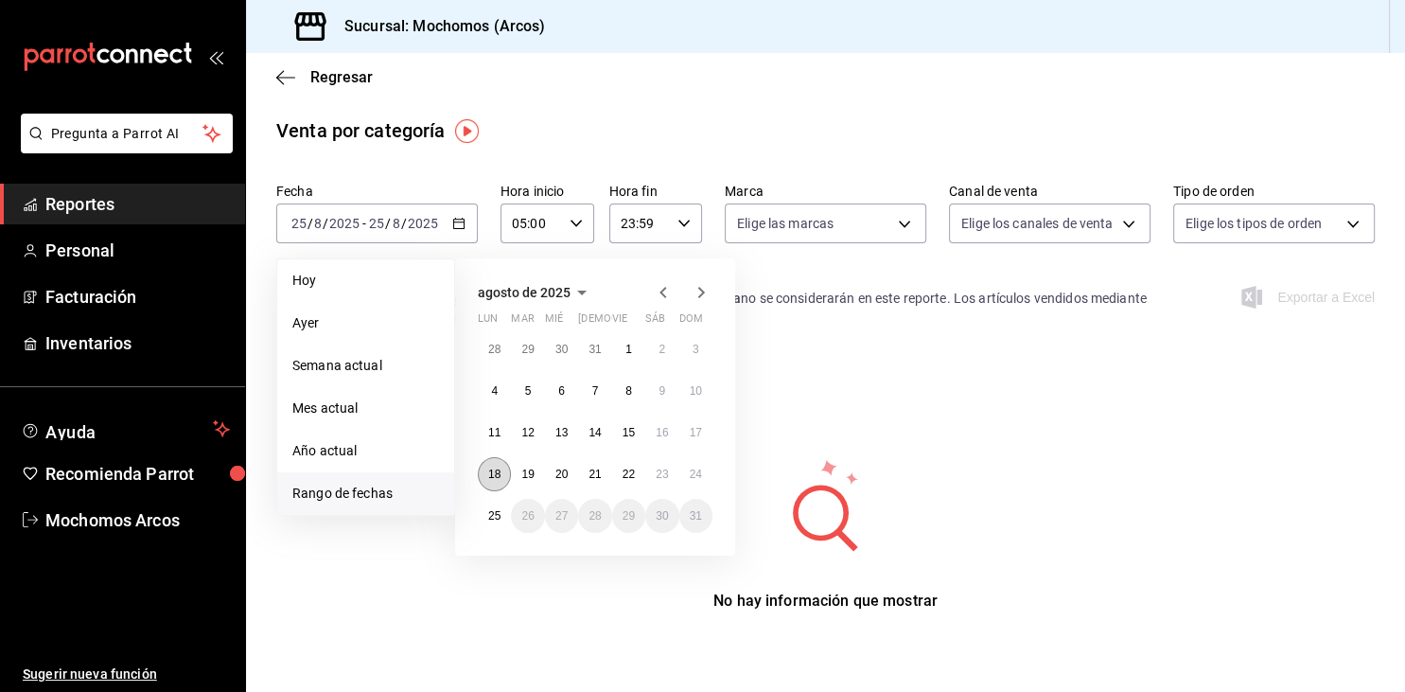
click at [507, 479] on button "18" at bounding box center [494, 474] width 33 height 34
click at [701, 464] on button "24" at bounding box center [695, 474] width 33 height 34
type input "00:00"
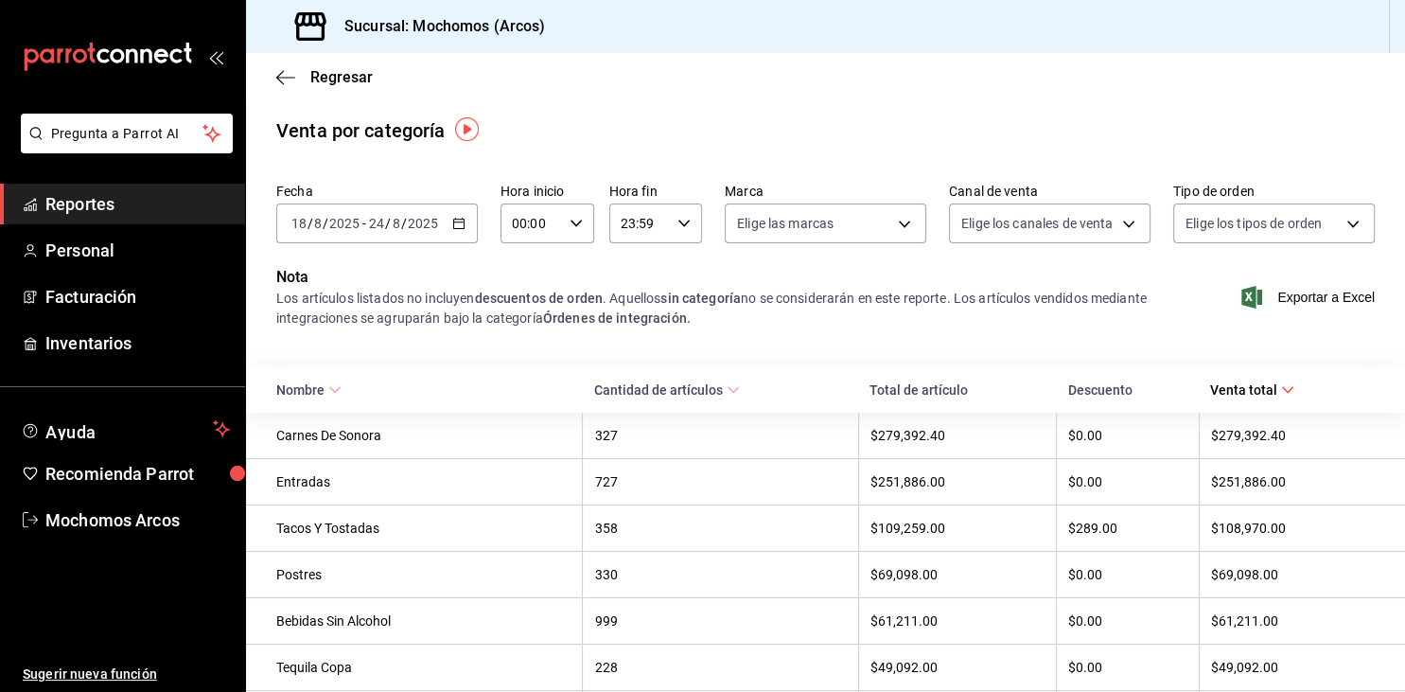
scroll to position [95, 0]
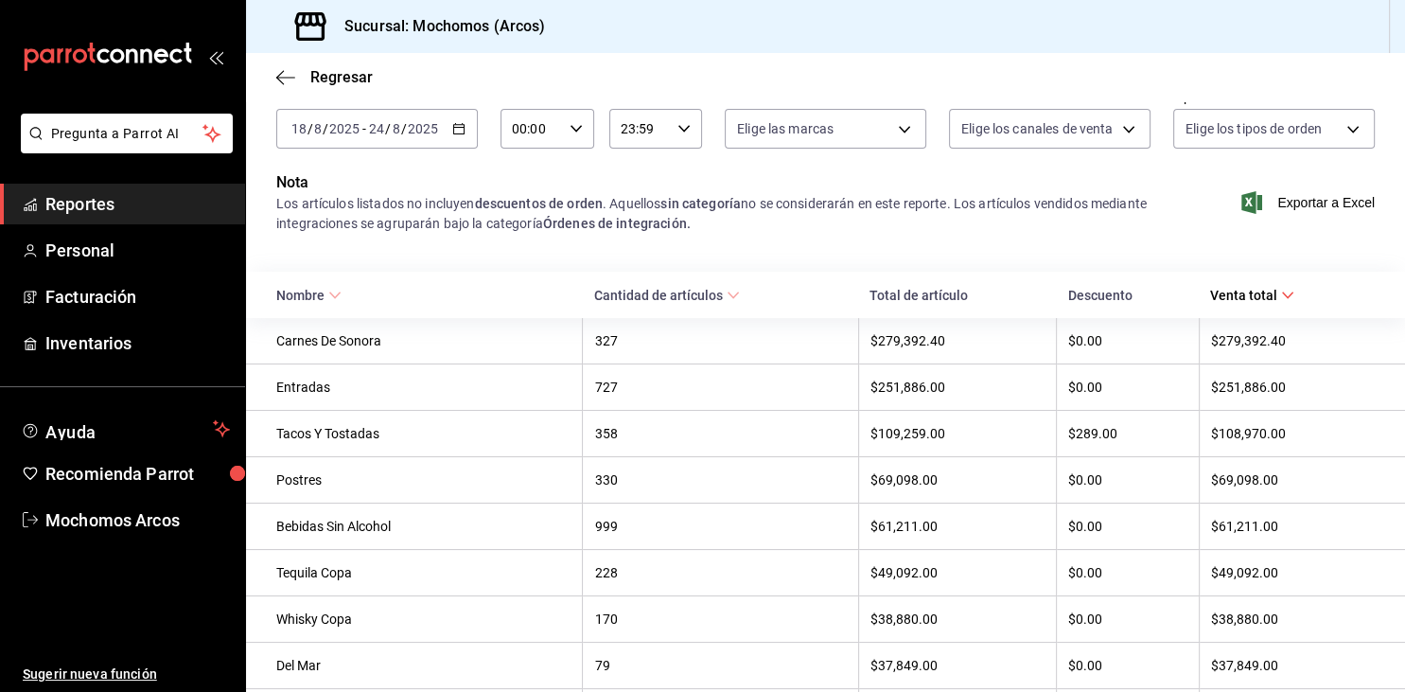
click at [339, 298] on icon at bounding box center [334, 295] width 13 height 13
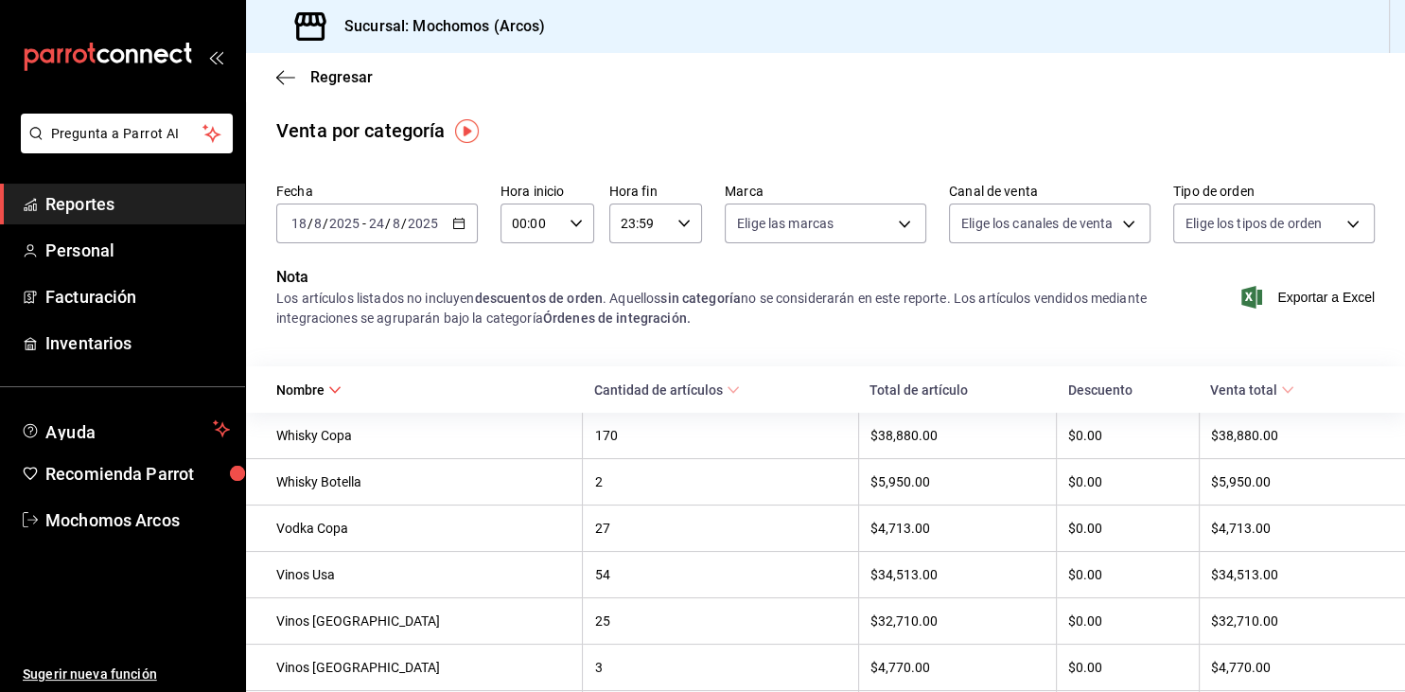
click at [339, 437] on div "Whisky Copa" at bounding box center [423, 435] width 294 height 15
click at [1224, 428] on th "$38,880.00" at bounding box center [1302, 435] width 206 height 46
click at [885, 429] on th "$38,880.00" at bounding box center [957, 435] width 198 height 46
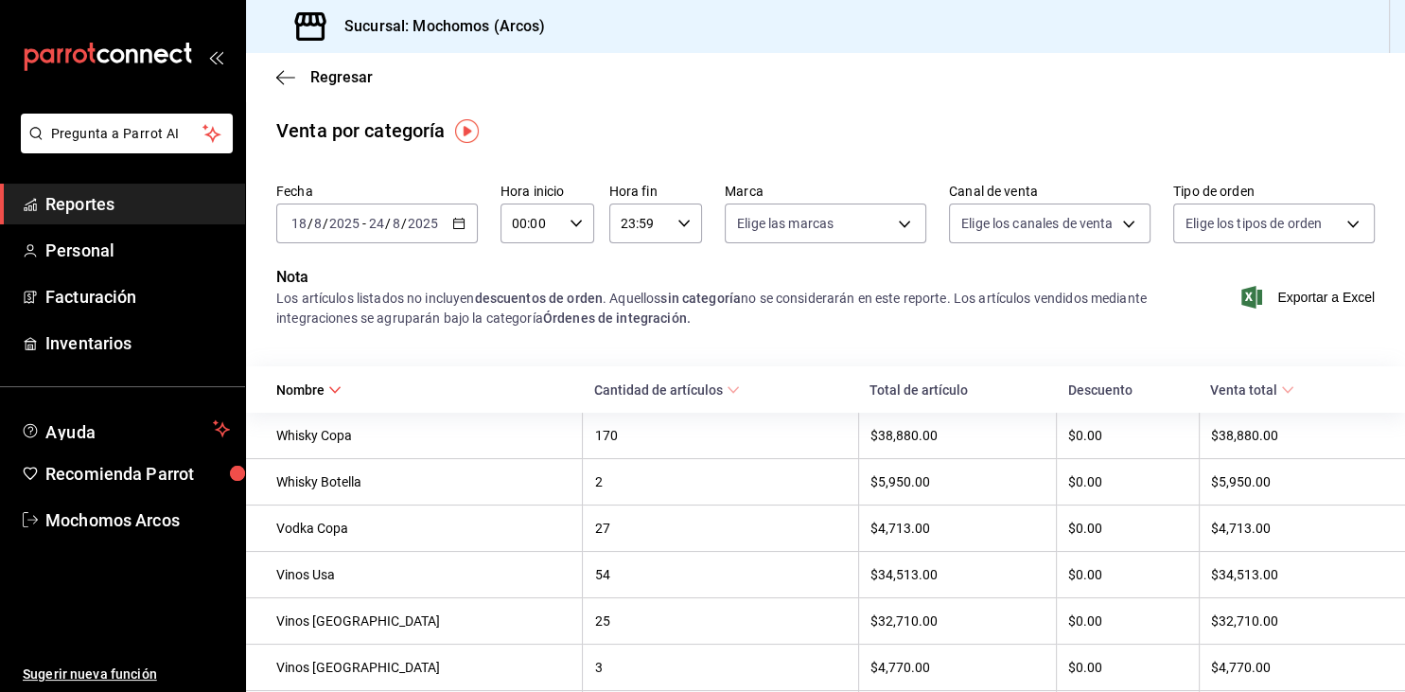
click at [902, 438] on div "$38,880.00" at bounding box center [957, 435] width 174 height 15
click at [600, 441] on div "170" at bounding box center [720, 435] width 252 height 15
click at [602, 441] on div "170" at bounding box center [720, 435] width 252 height 15
click at [471, 443] on div "Whisky Copa" at bounding box center [423, 435] width 294 height 15
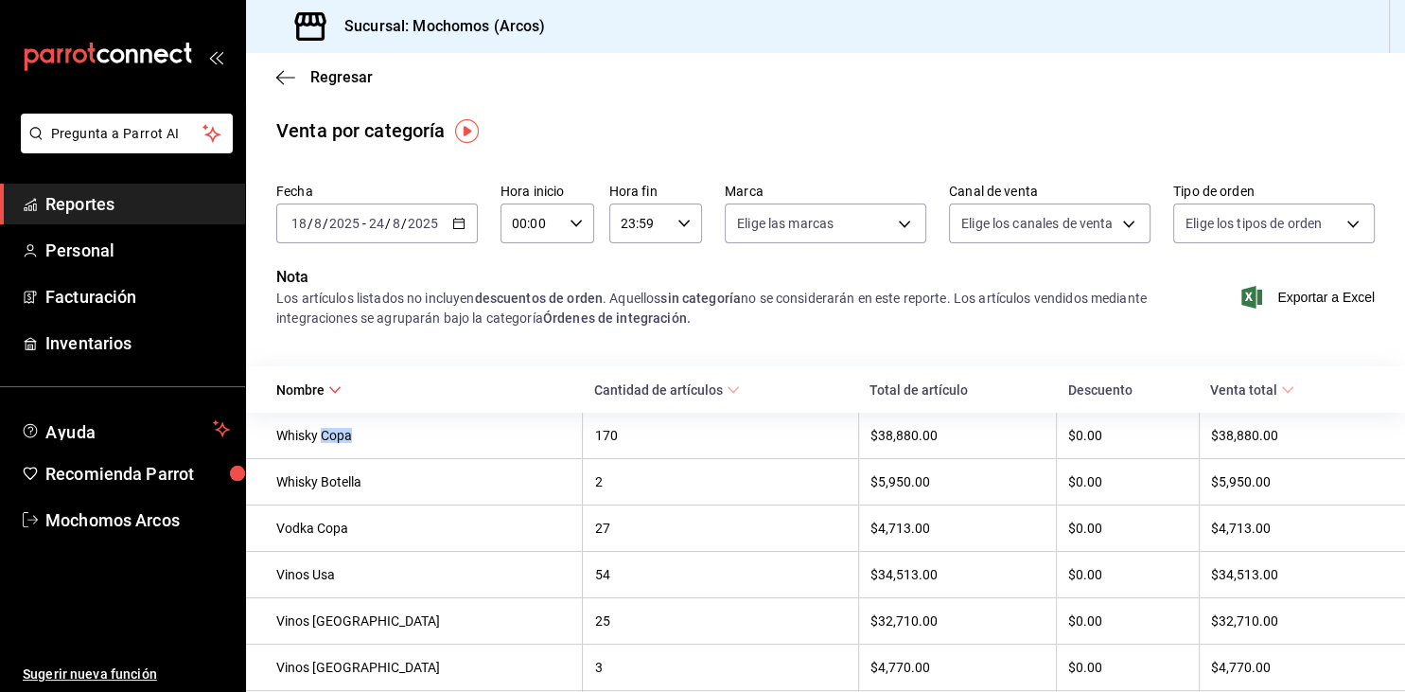
click at [471, 443] on div "Whisky Copa" at bounding box center [423, 435] width 294 height 15
click at [83, 208] on span "Reportes" at bounding box center [137, 204] width 184 height 26
